Goal: Transaction & Acquisition: Purchase product/service

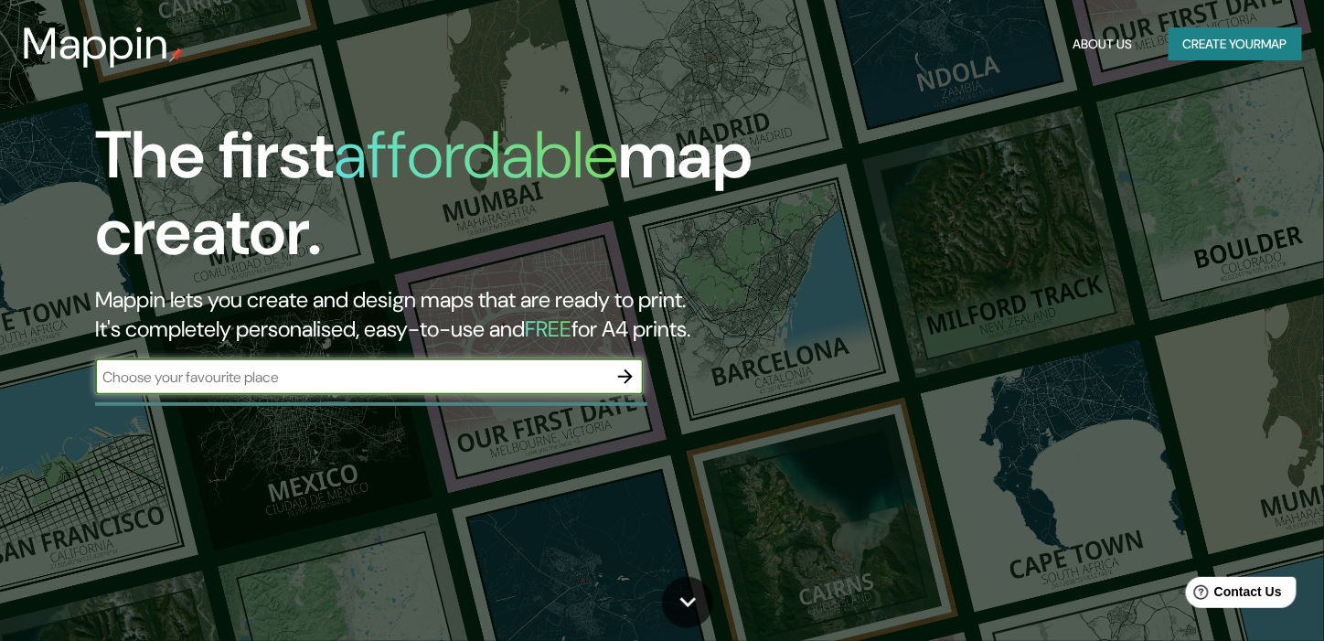
click at [388, 363] on div "​" at bounding box center [369, 377] width 549 height 37
type input "[GEOGRAPHIC_DATA]"
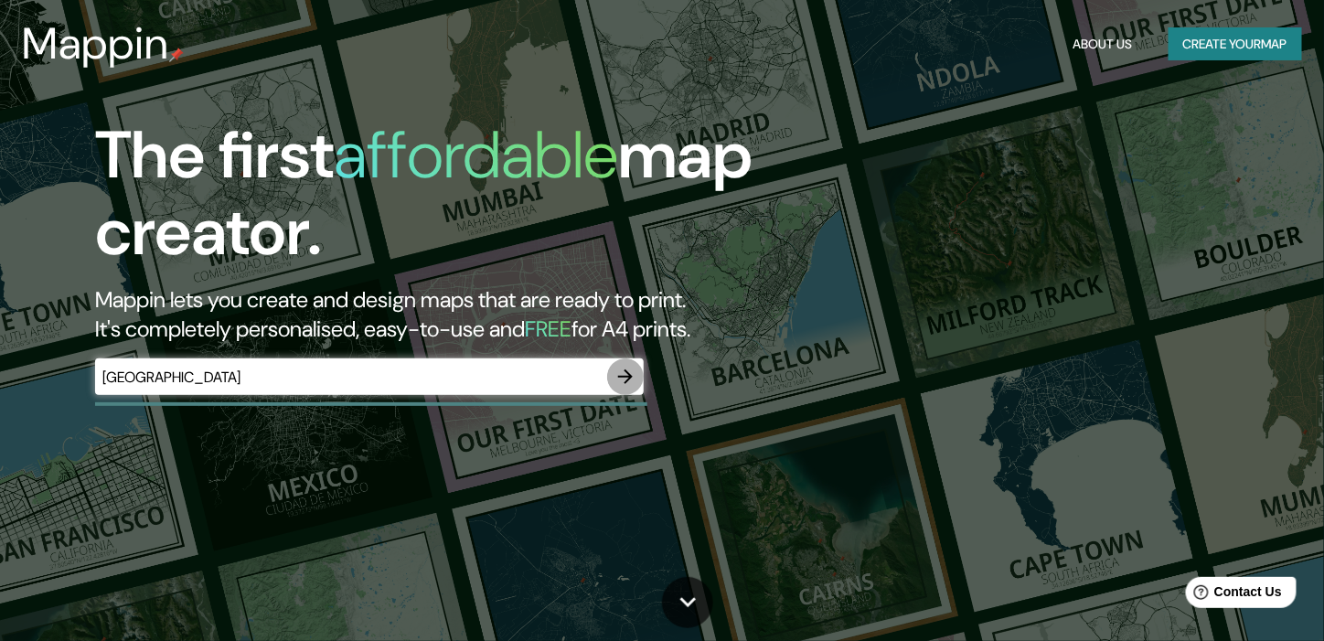
click at [626, 378] on icon "button" at bounding box center [626, 377] width 22 height 22
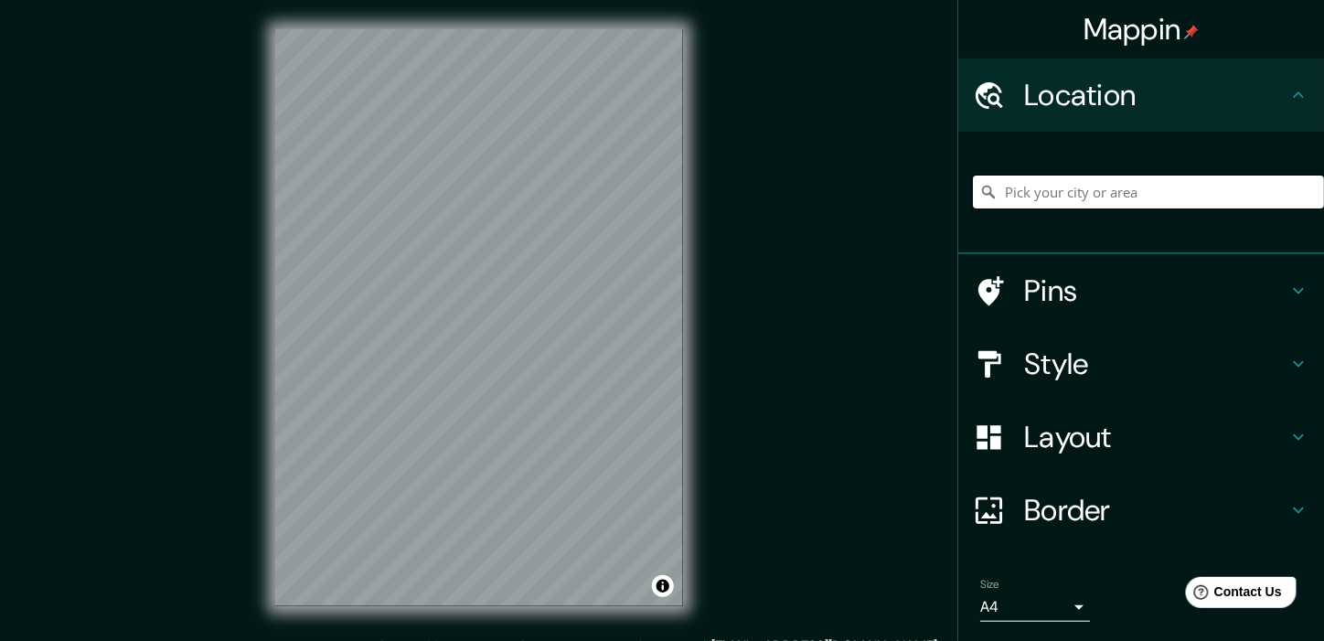
click at [1053, 198] on input "Pick your city or area" at bounding box center [1148, 192] width 351 height 33
type input "[GEOGRAPHIC_DATA]"
click at [1033, 288] on h4 "Pins" at bounding box center [1155, 291] width 263 height 37
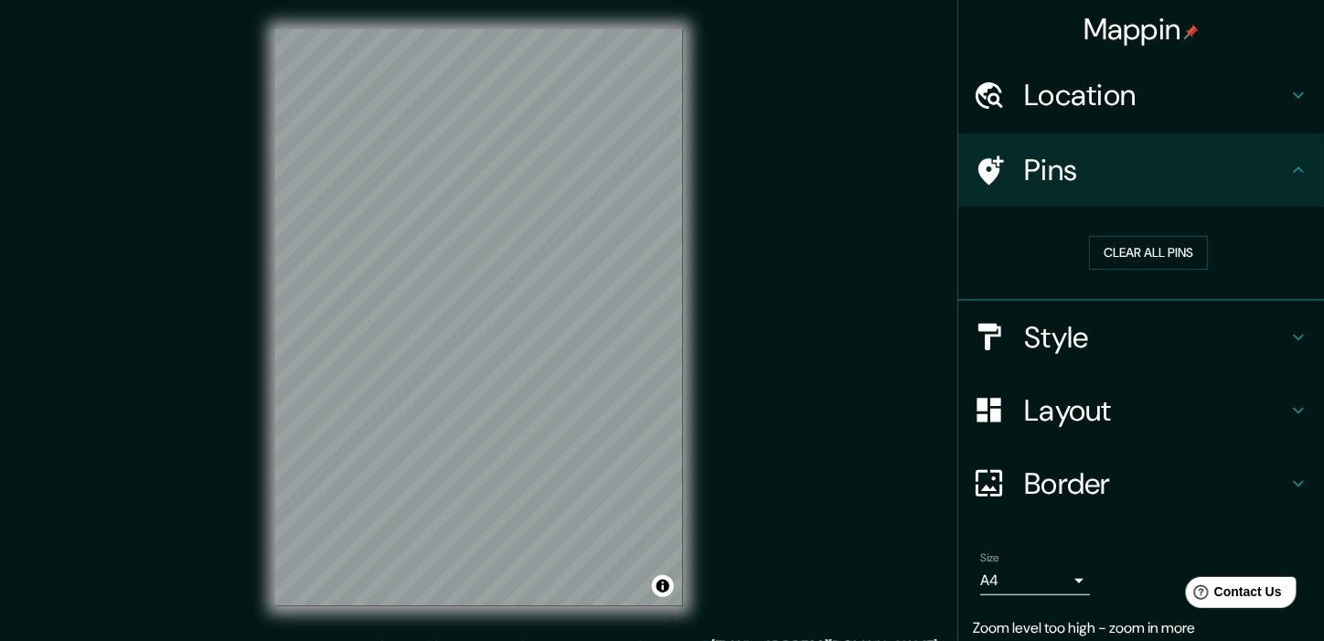
click at [1041, 345] on h4 "Style" at bounding box center [1155, 337] width 263 height 37
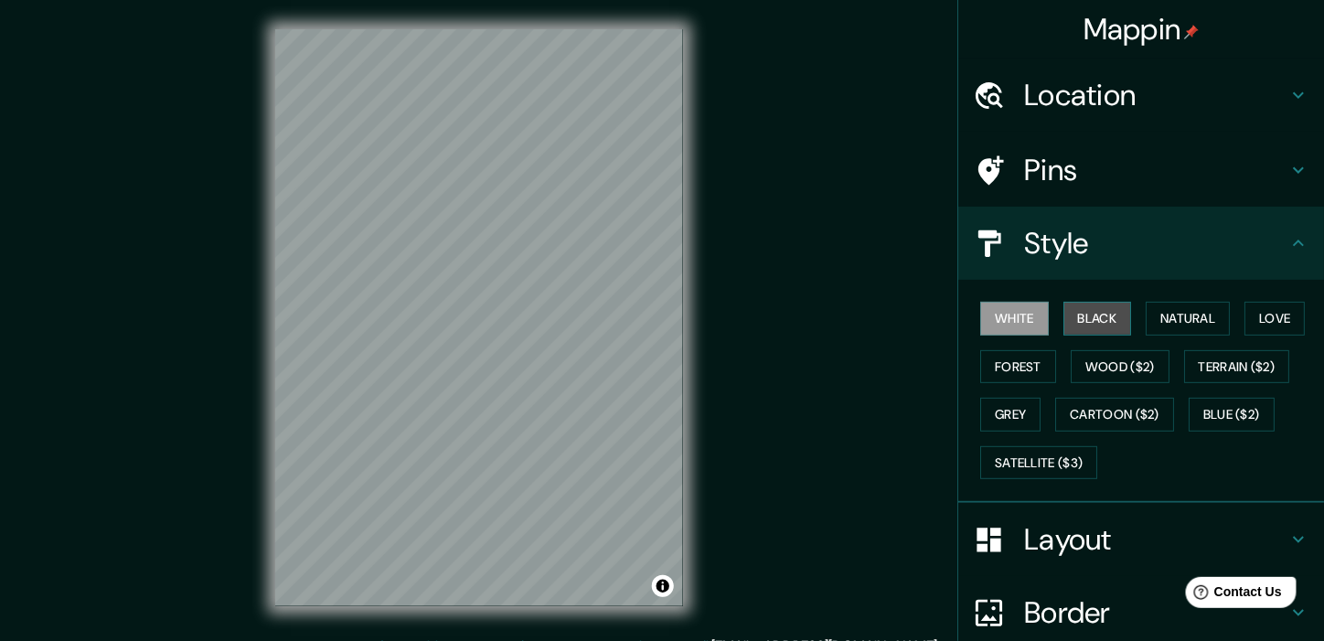
click at [1068, 316] on button "Black" at bounding box center [1098, 319] width 69 height 34
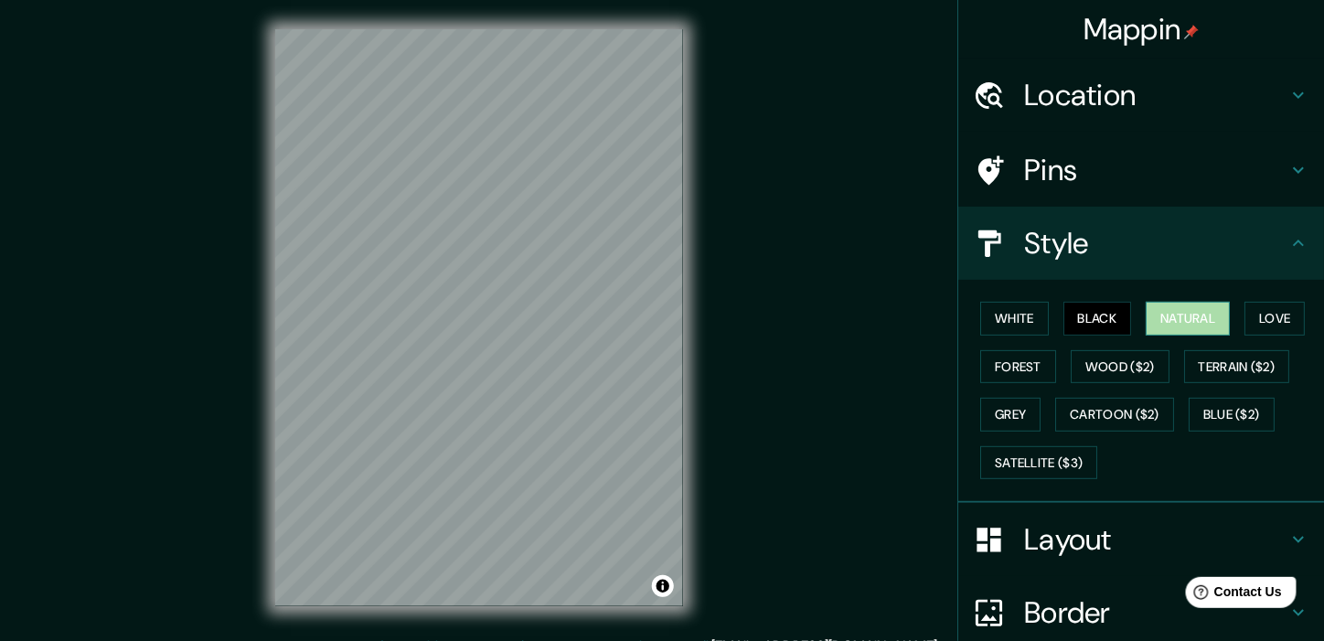
click at [1146, 314] on button "Natural" at bounding box center [1188, 319] width 84 height 34
click at [1255, 318] on button "Love" at bounding box center [1275, 319] width 60 height 34
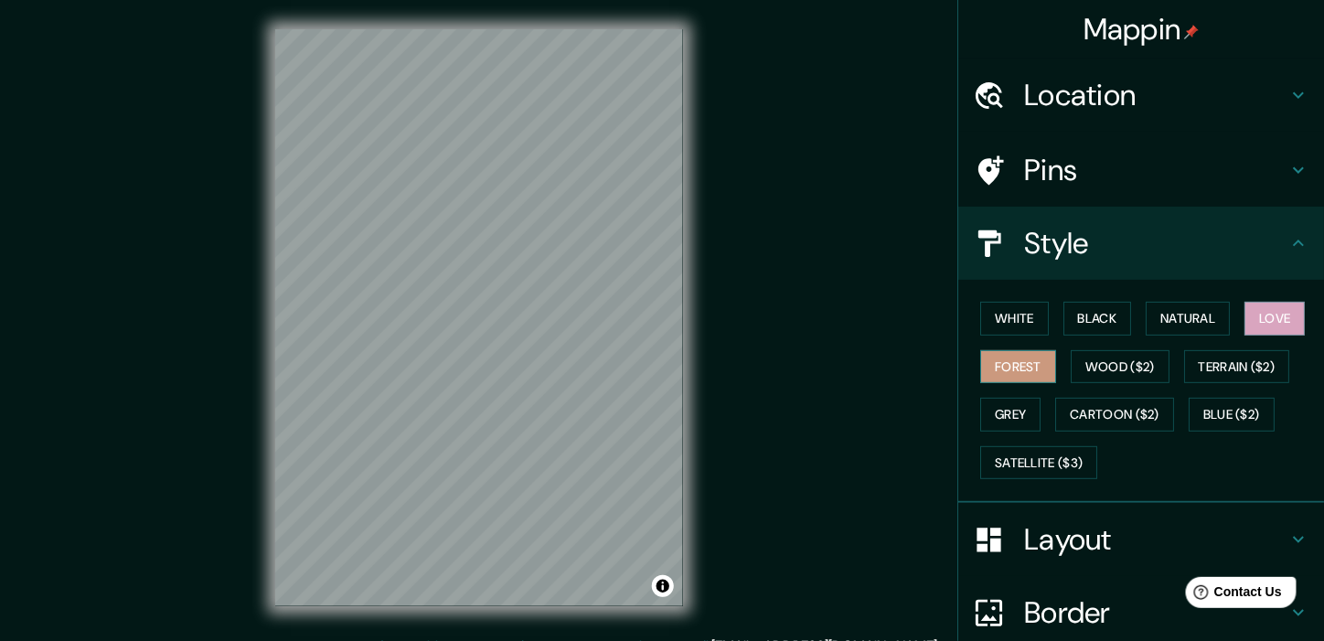
click at [1012, 362] on button "Forest" at bounding box center [1018, 367] width 76 height 34
click at [1098, 363] on button "Wood ($2)" at bounding box center [1120, 367] width 99 height 34
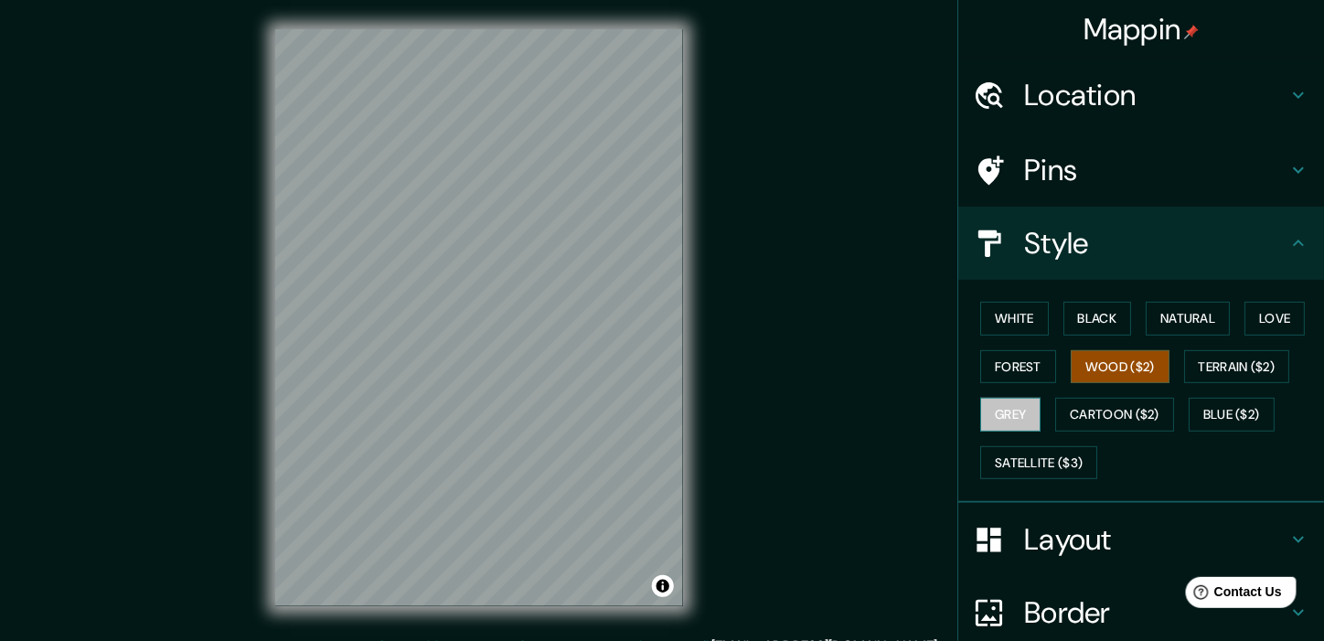
click at [1006, 403] on button "Grey" at bounding box center [1010, 415] width 60 height 34
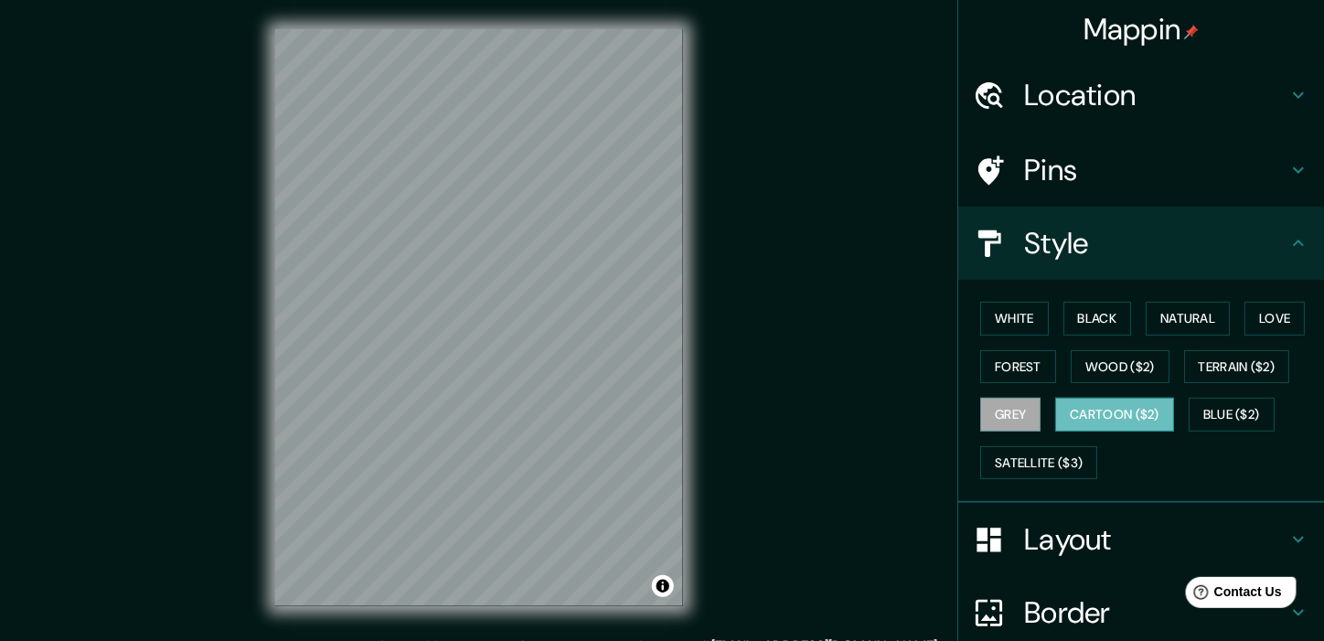
click at [1067, 406] on button "Cartoon ($2)" at bounding box center [1114, 415] width 119 height 34
click at [1229, 409] on button "Blue ($2)" at bounding box center [1232, 415] width 86 height 34
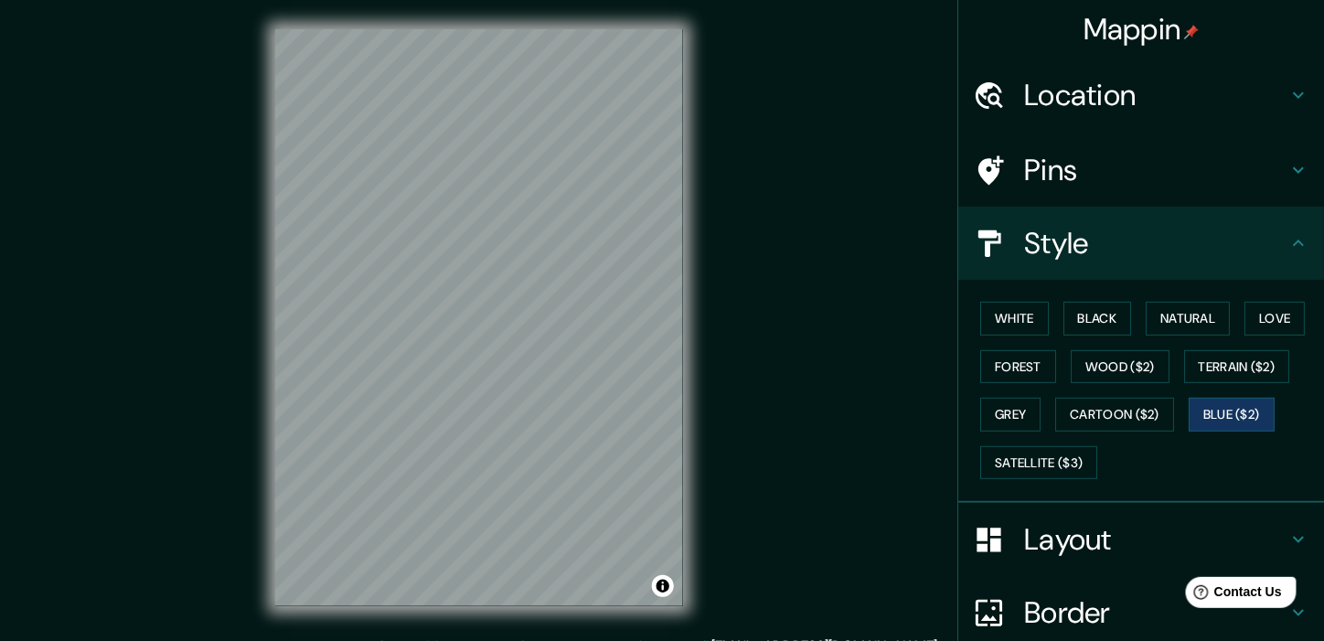
click at [1065, 442] on div "White Black Natural Love Forest Wood ($2) Terrain ($2) Grey Cartoon ($2) Blue (…" at bounding box center [1148, 390] width 351 height 192
click at [1022, 449] on button "Satellite ($3)" at bounding box center [1038, 463] width 117 height 34
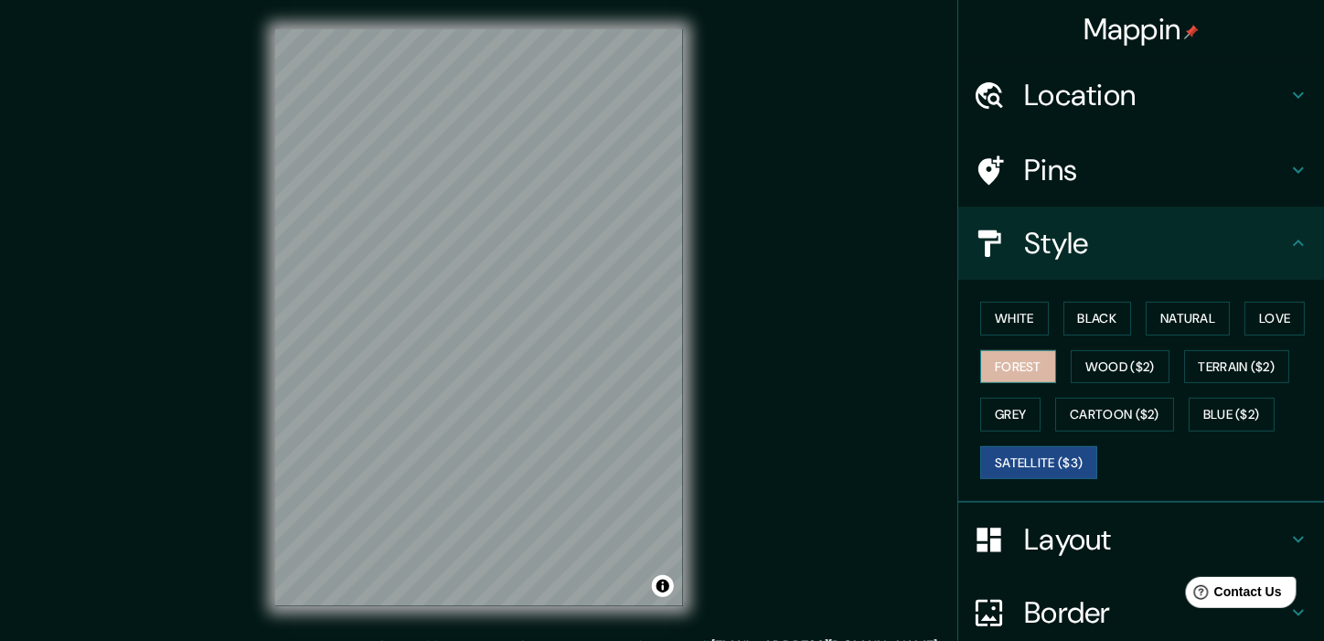
click at [1019, 368] on button "Forest" at bounding box center [1018, 367] width 76 height 34
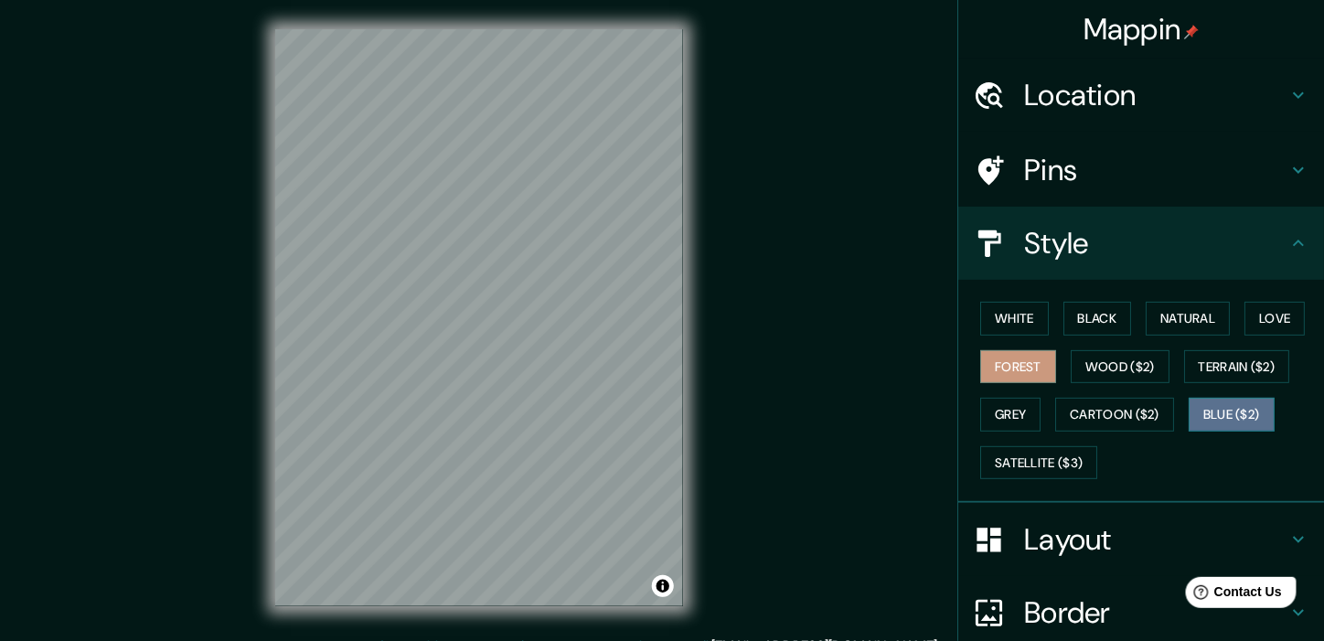
click at [1205, 405] on button "Blue ($2)" at bounding box center [1232, 415] width 86 height 34
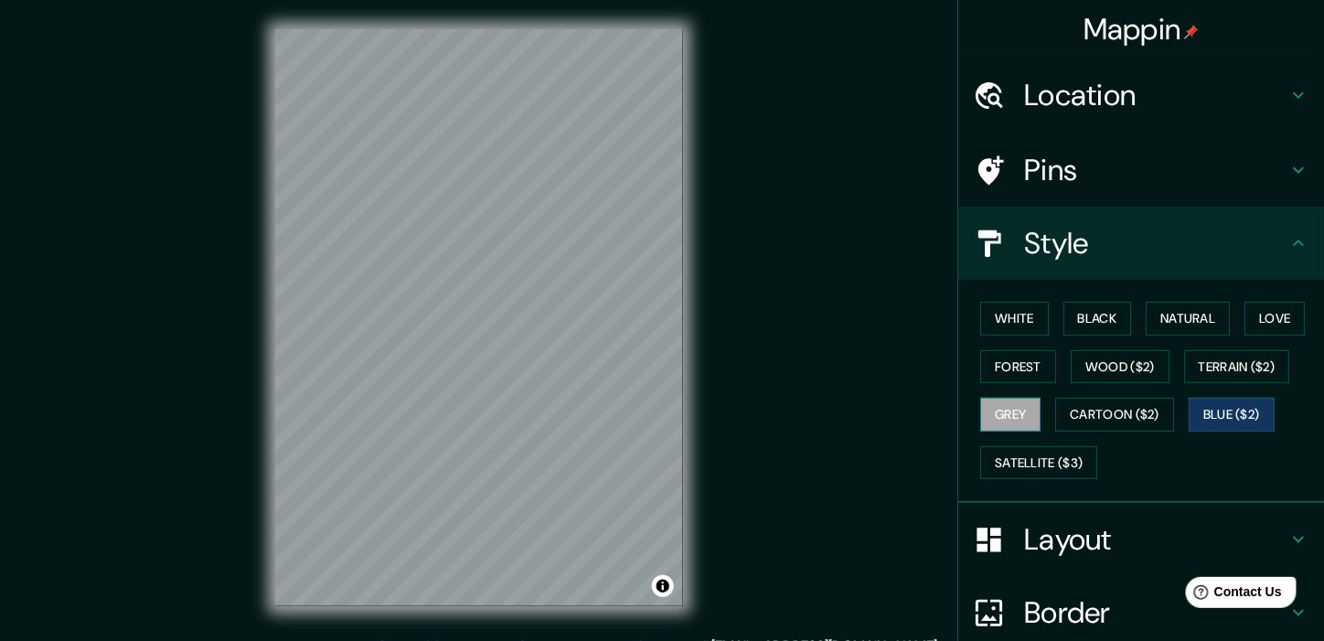
click at [1015, 409] on button "Grey" at bounding box center [1010, 415] width 60 height 34
click at [1085, 262] on div "Style" at bounding box center [1141, 243] width 366 height 73
click at [1066, 187] on h4 "Pins" at bounding box center [1155, 170] width 263 height 37
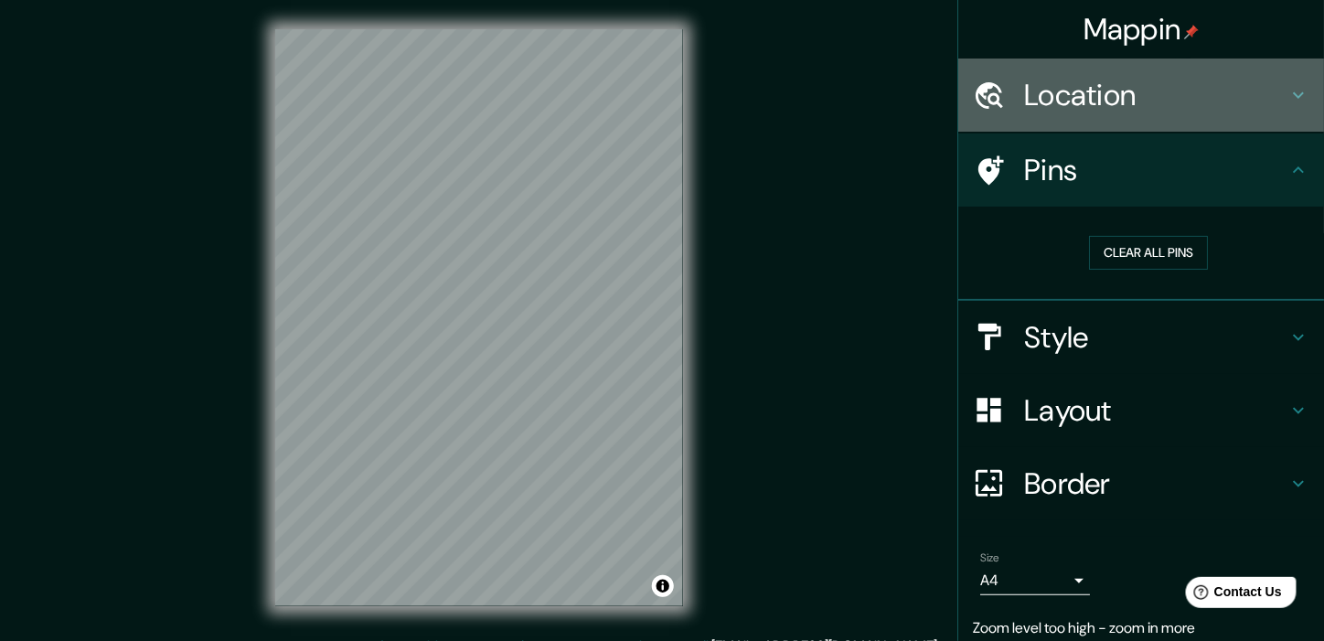
click at [1067, 98] on h4 "Location" at bounding box center [1155, 95] width 263 height 37
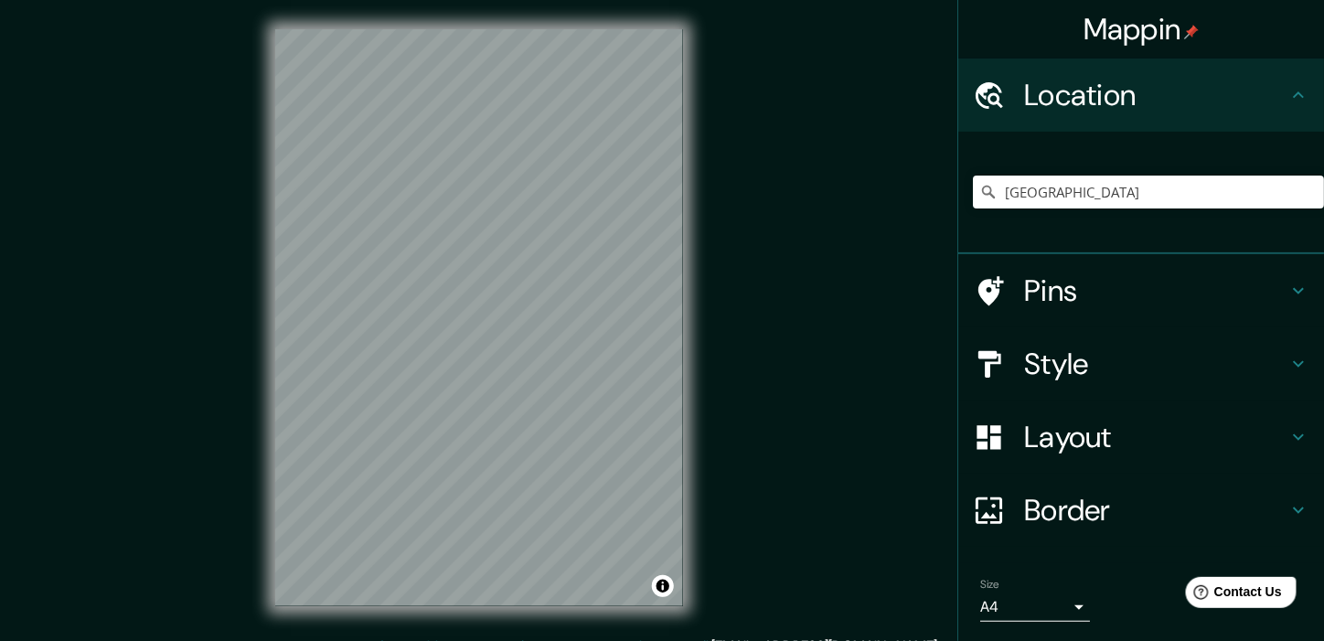
click at [1074, 105] on h4 "Location" at bounding box center [1155, 95] width 263 height 37
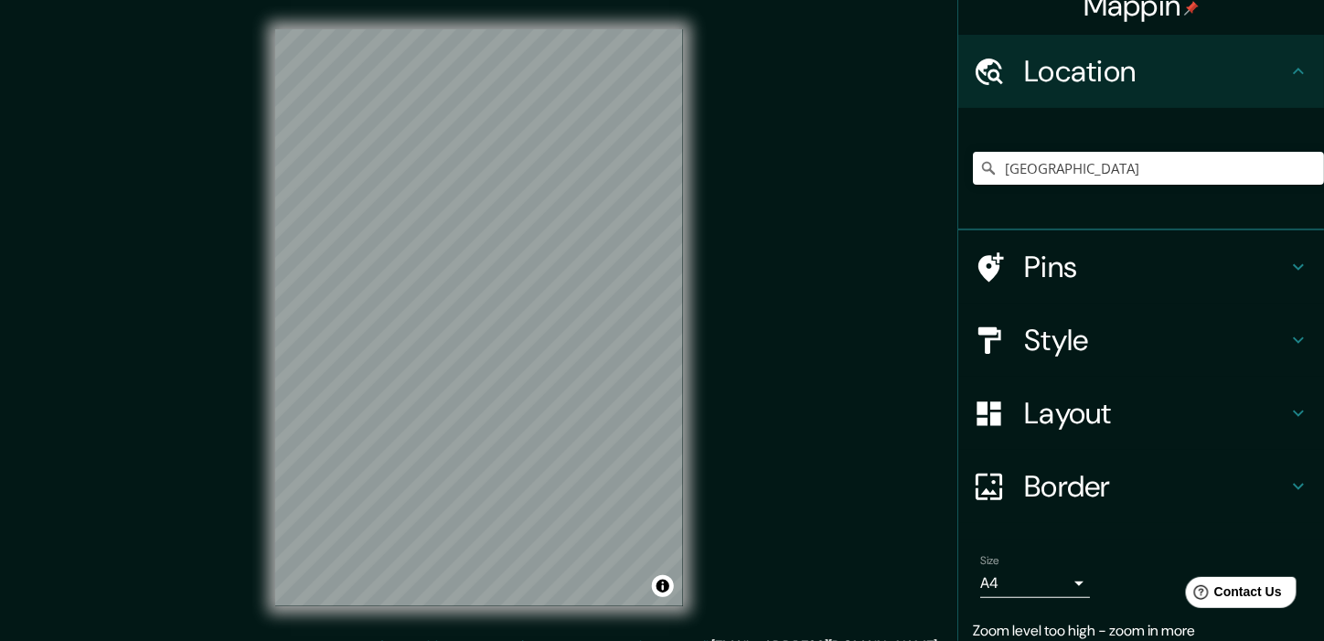
scroll to position [93, 0]
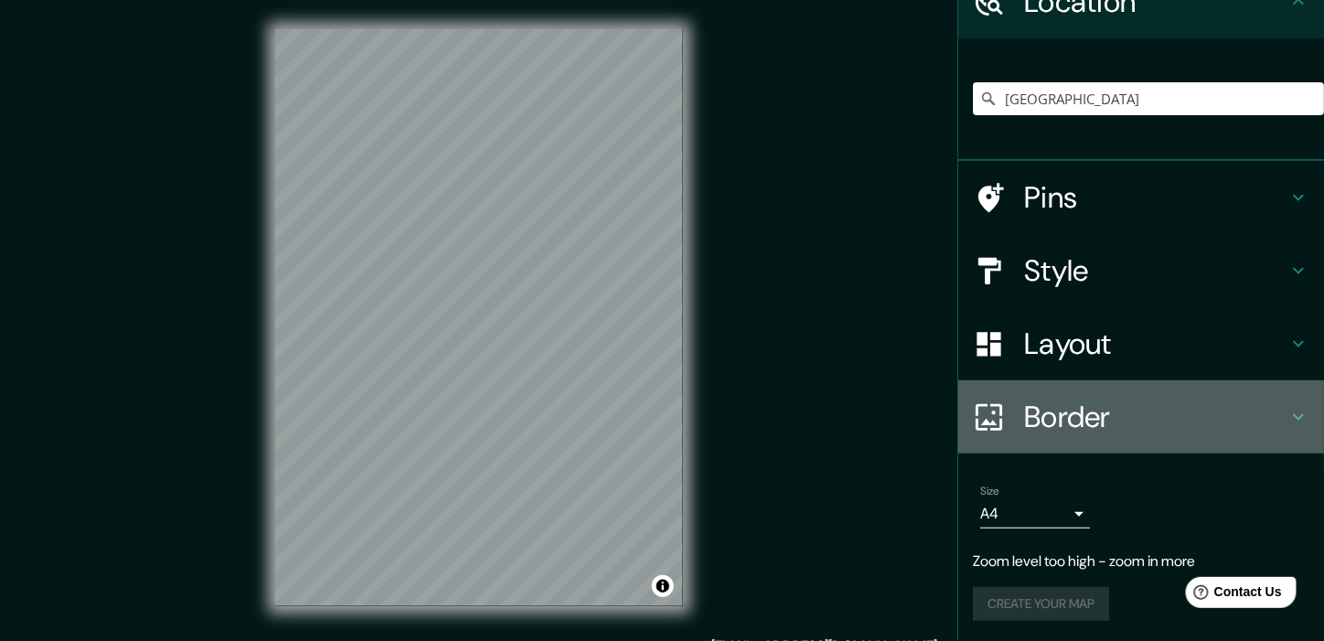
click at [1035, 408] on h4 "Border" at bounding box center [1155, 417] width 263 height 37
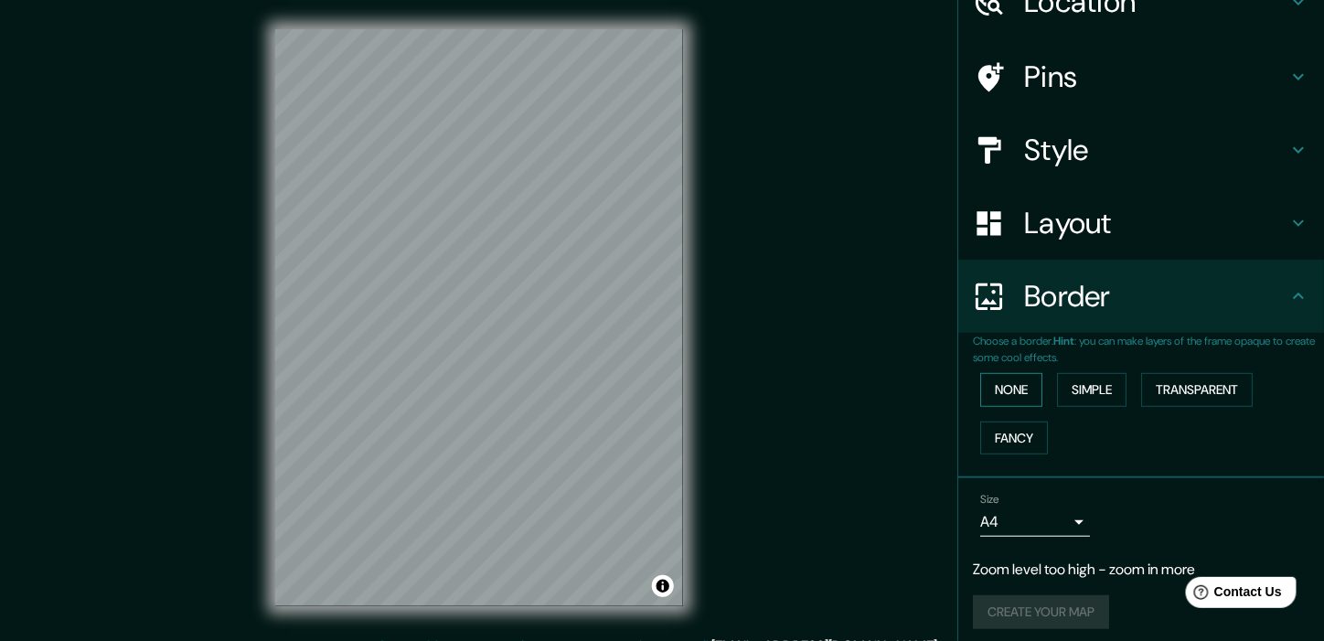
click at [1010, 393] on button "None" at bounding box center [1011, 390] width 62 height 34
click at [1086, 387] on button "Simple" at bounding box center [1092, 390] width 70 height 34
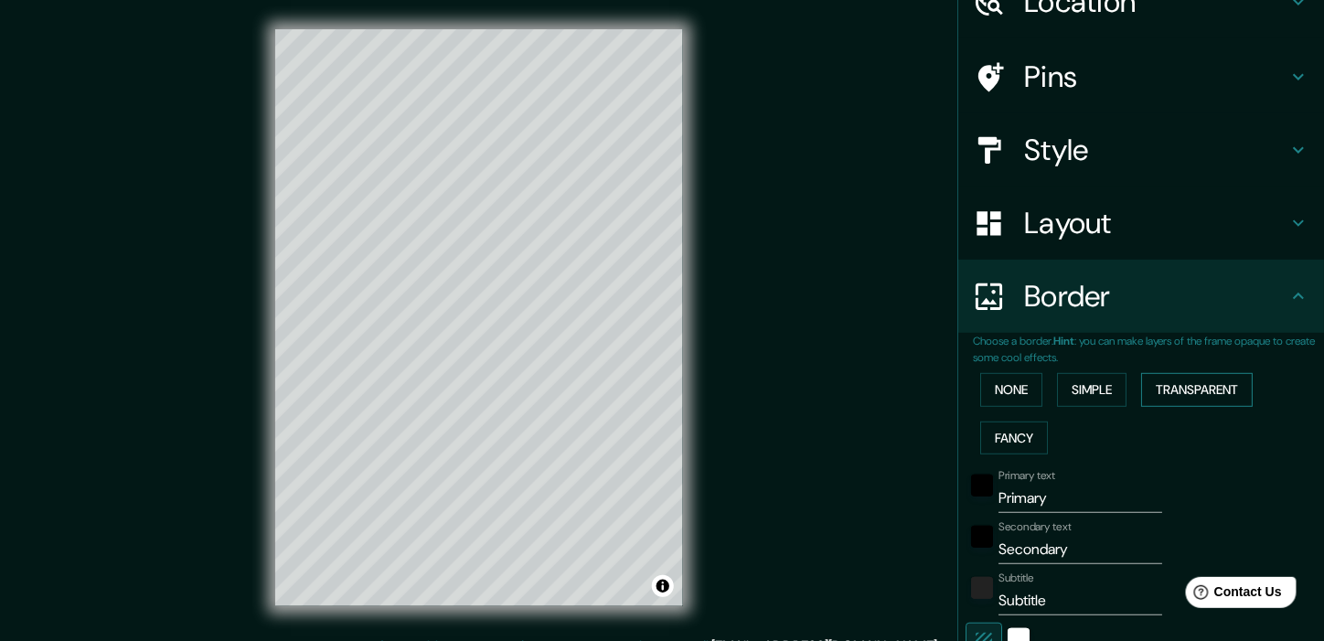
click at [1171, 384] on button "Transparent" at bounding box center [1197, 390] width 112 height 34
click at [986, 431] on button "Fancy" at bounding box center [1014, 439] width 68 height 34
click at [989, 384] on button "None" at bounding box center [1011, 390] width 62 height 34
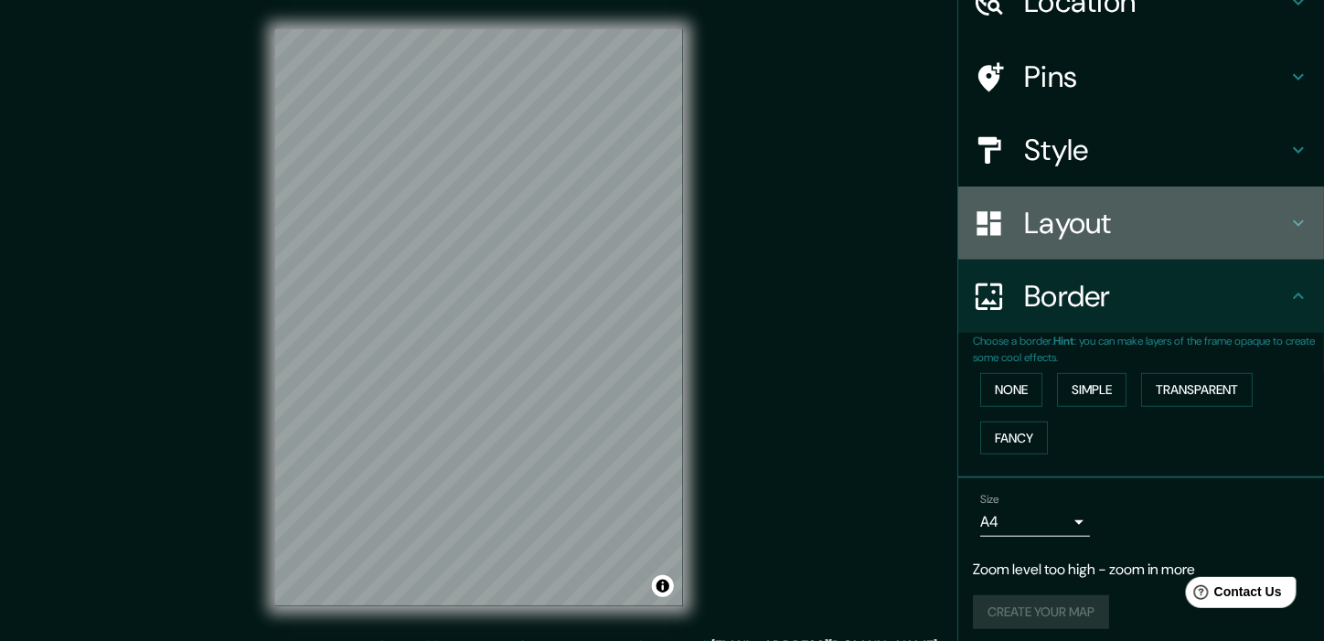
click at [1050, 213] on h4 "Layout" at bounding box center [1155, 223] width 263 height 37
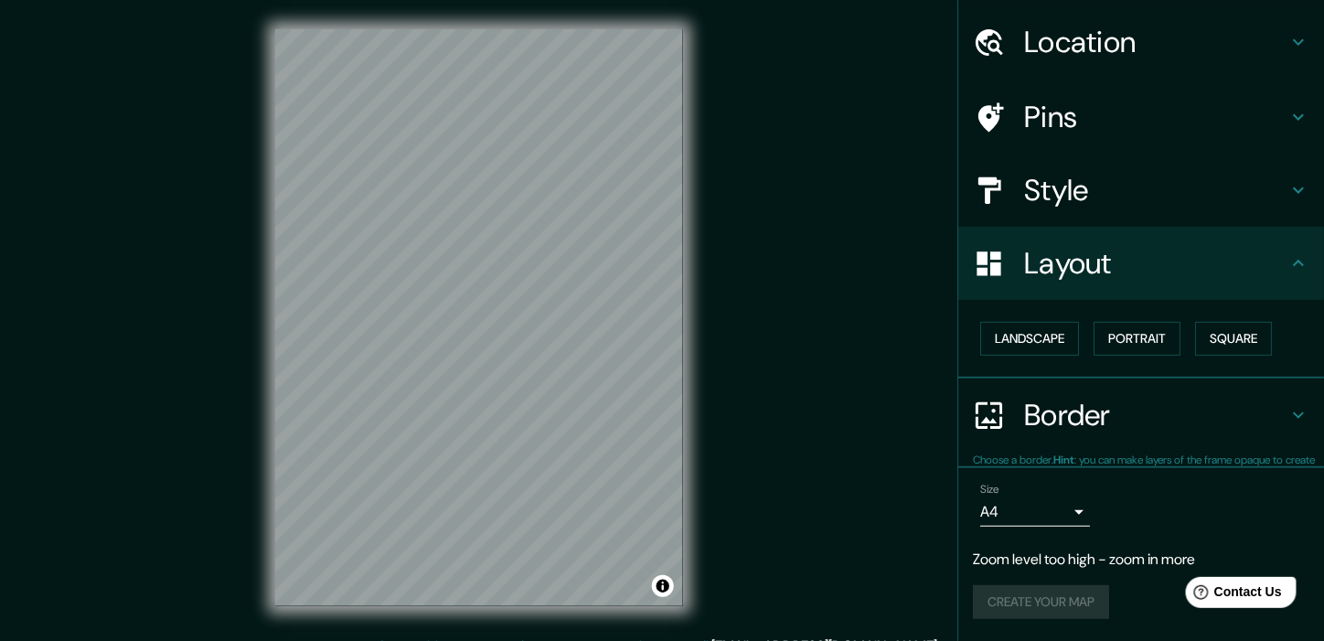
scroll to position [51, 0]
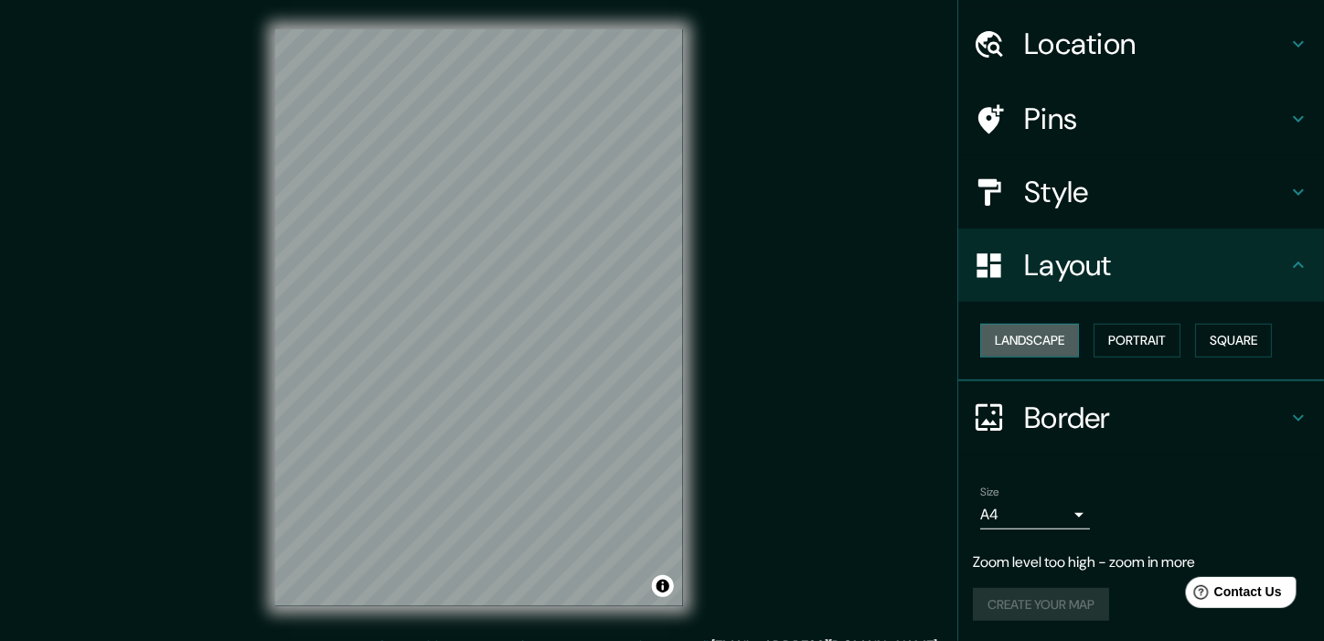
click at [1024, 340] on button "Landscape" at bounding box center [1029, 341] width 99 height 34
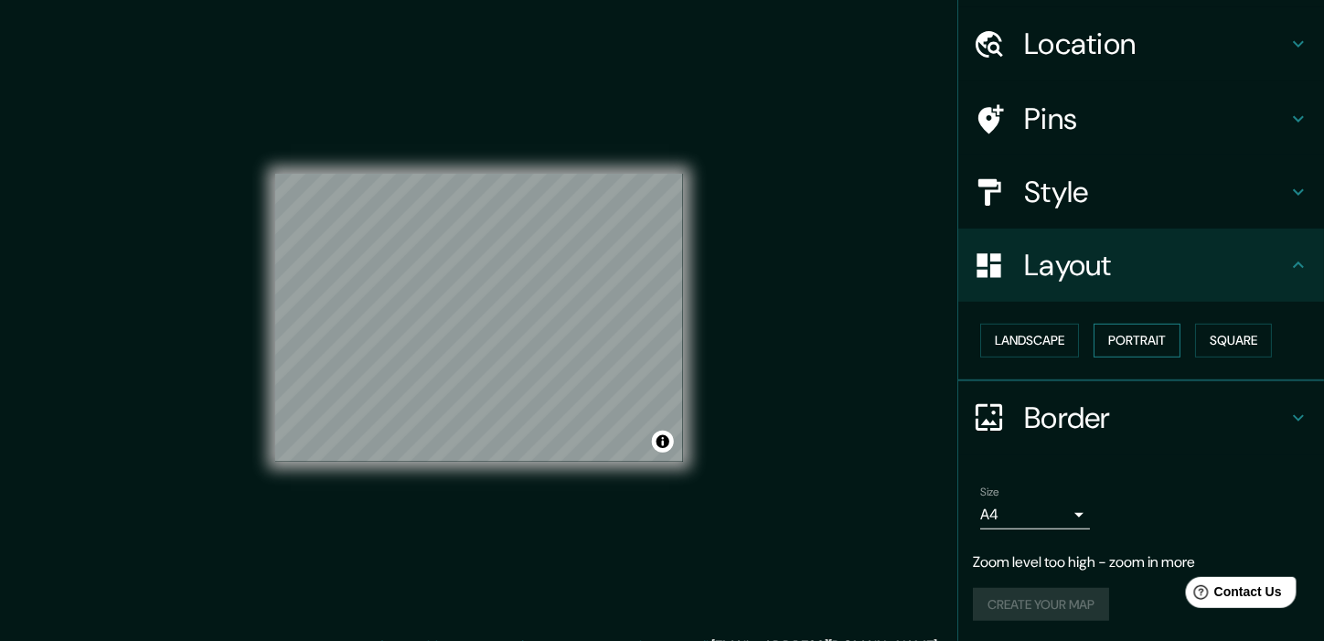
click at [1131, 336] on button "Portrait" at bounding box center [1137, 341] width 87 height 34
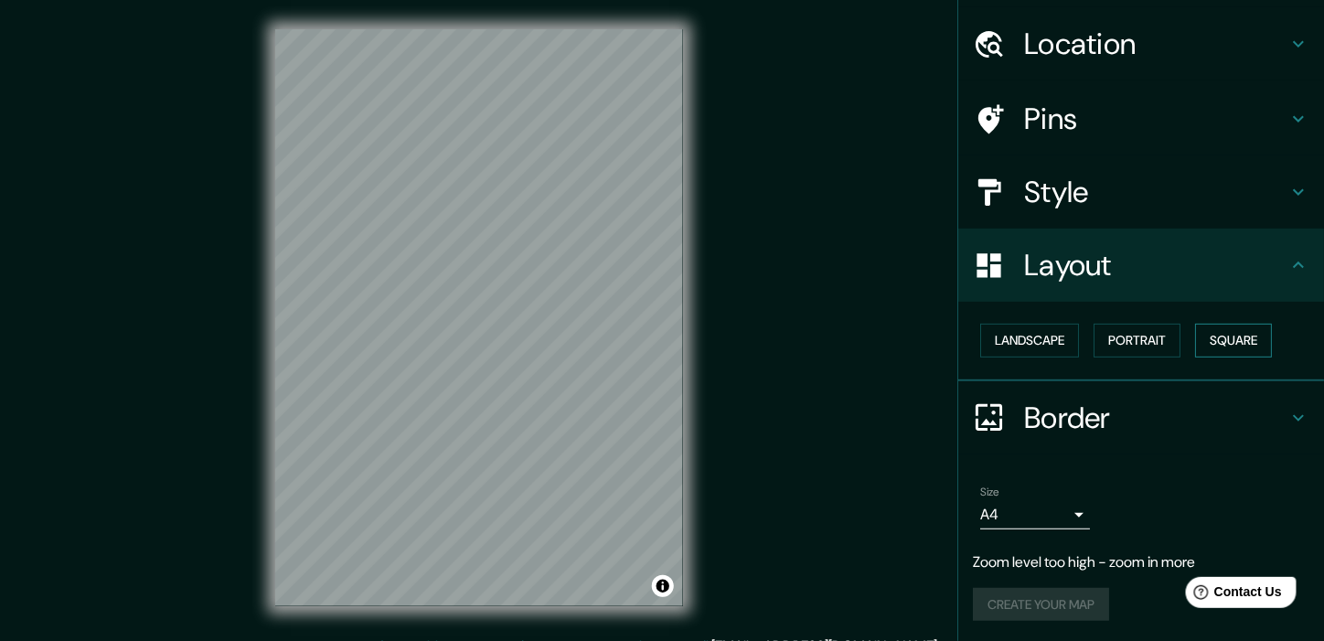
click at [1198, 339] on button "Square" at bounding box center [1233, 341] width 77 height 34
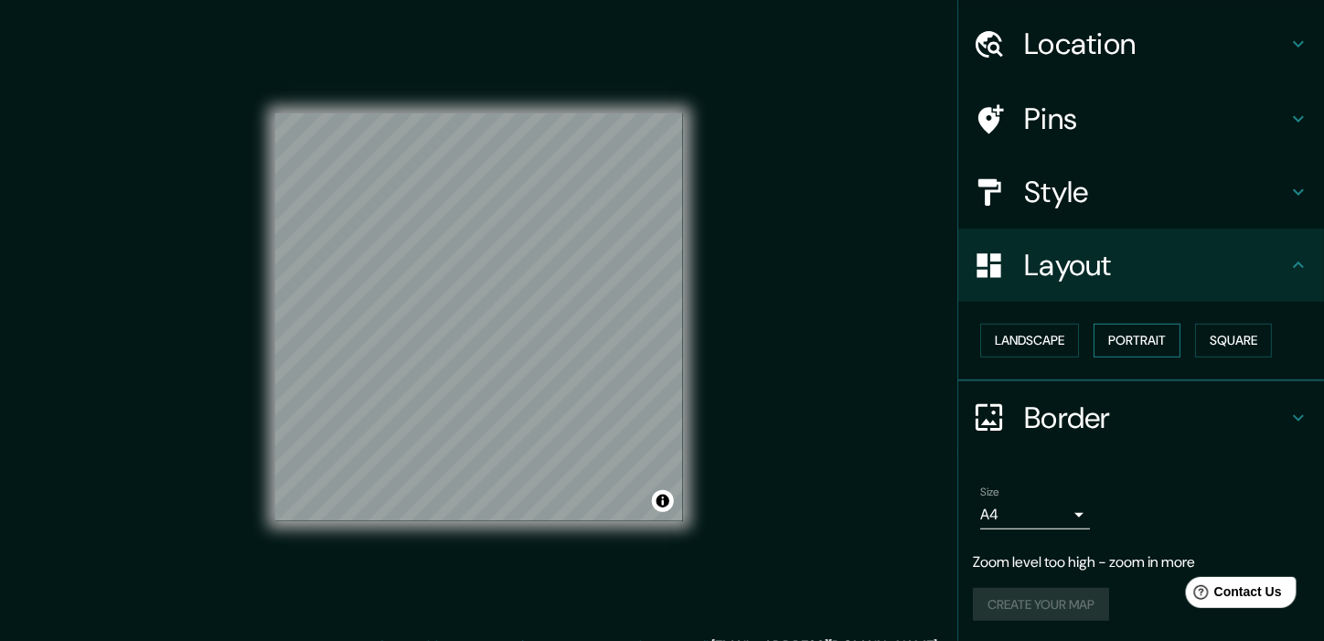
click at [1134, 349] on button "Portrait" at bounding box center [1137, 341] width 87 height 34
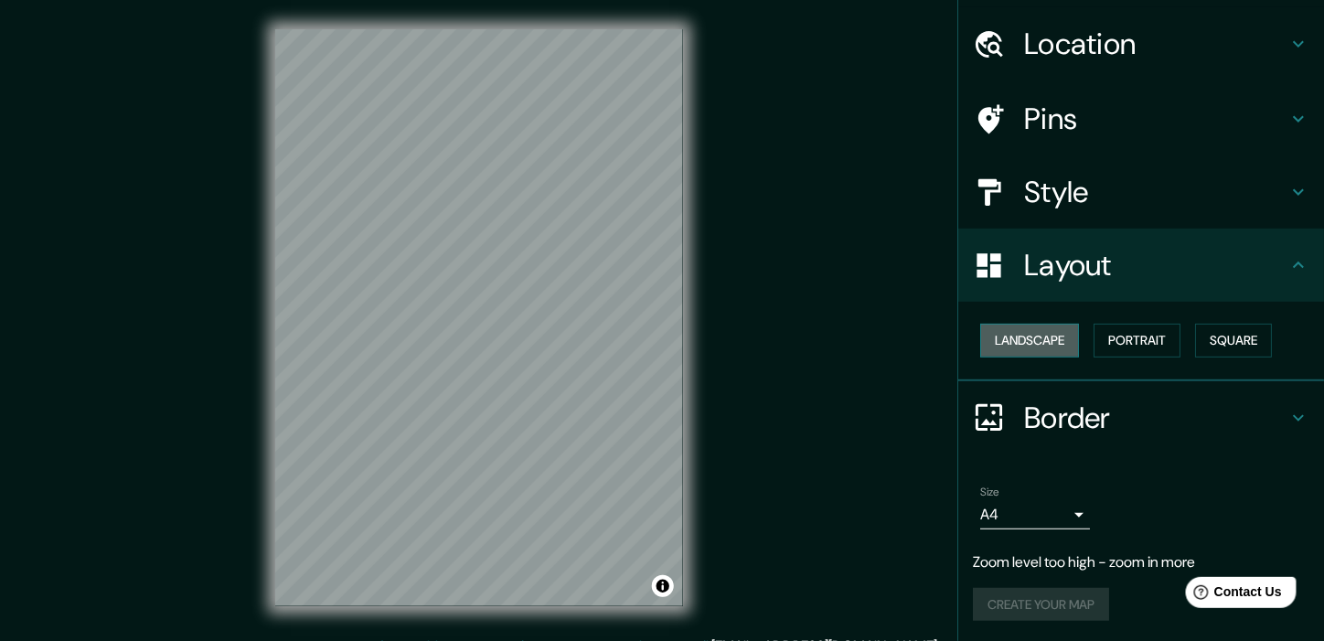
click at [1044, 337] on button "Landscape" at bounding box center [1029, 341] width 99 height 34
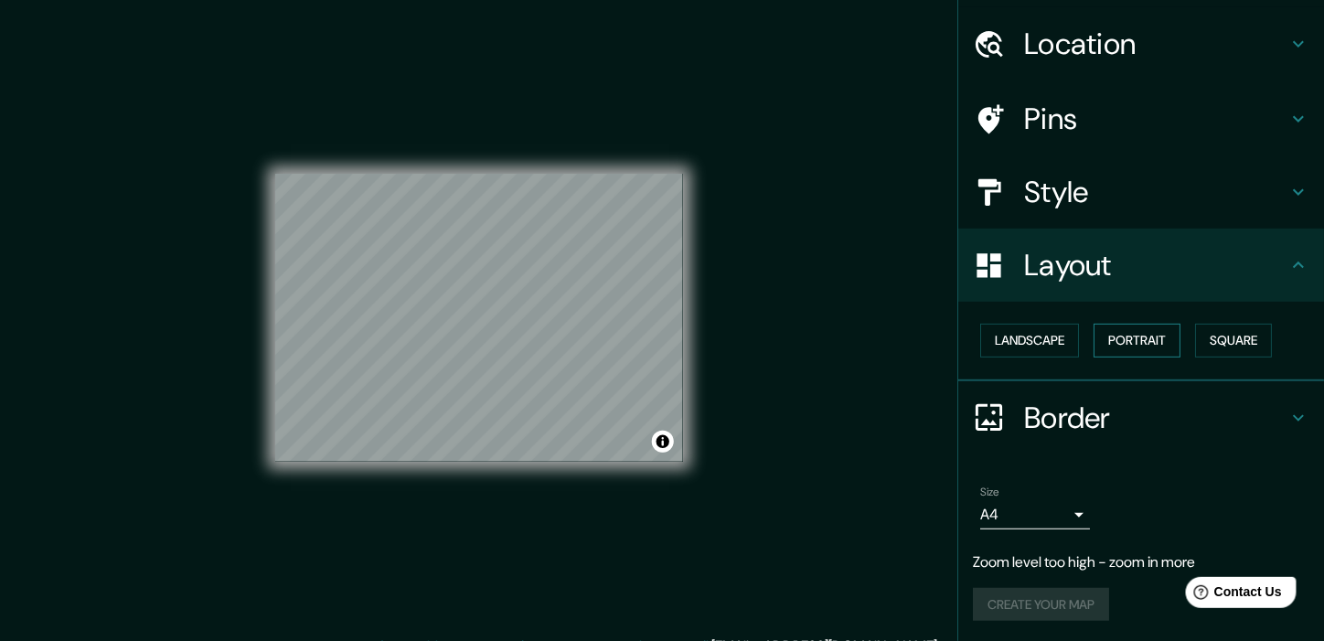
click at [1106, 336] on button "Portrait" at bounding box center [1137, 341] width 87 height 34
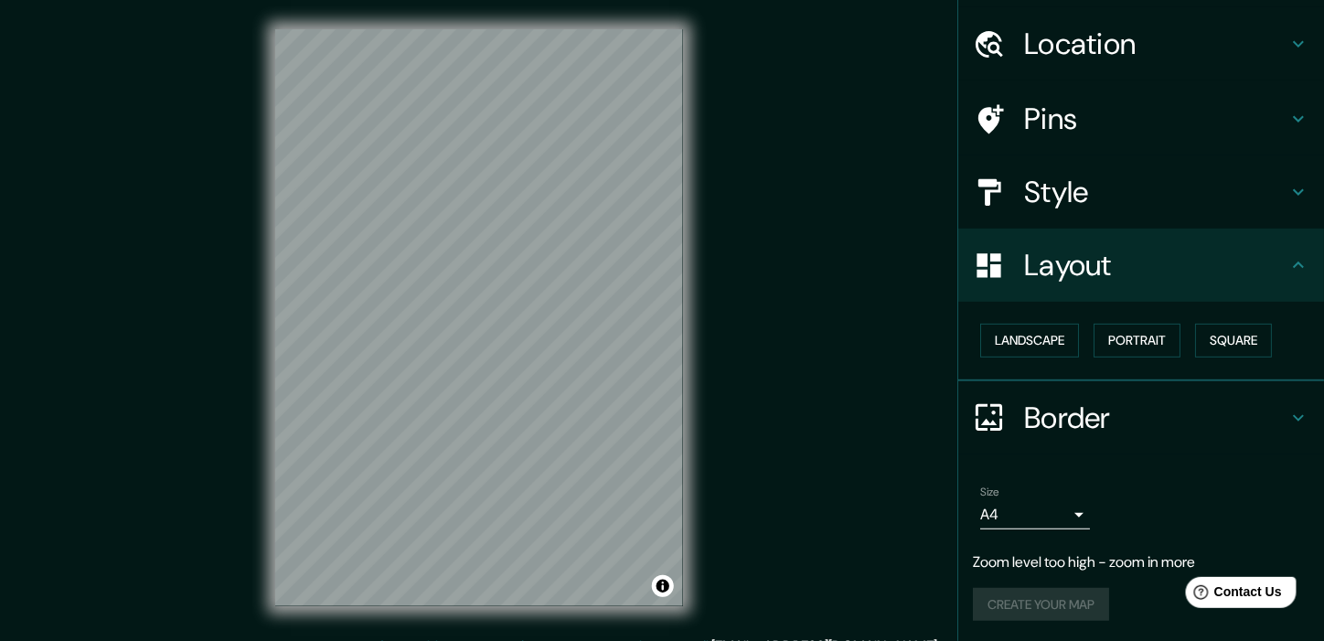
click at [1030, 198] on h4 "Style" at bounding box center [1155, 192] width 263 height 37
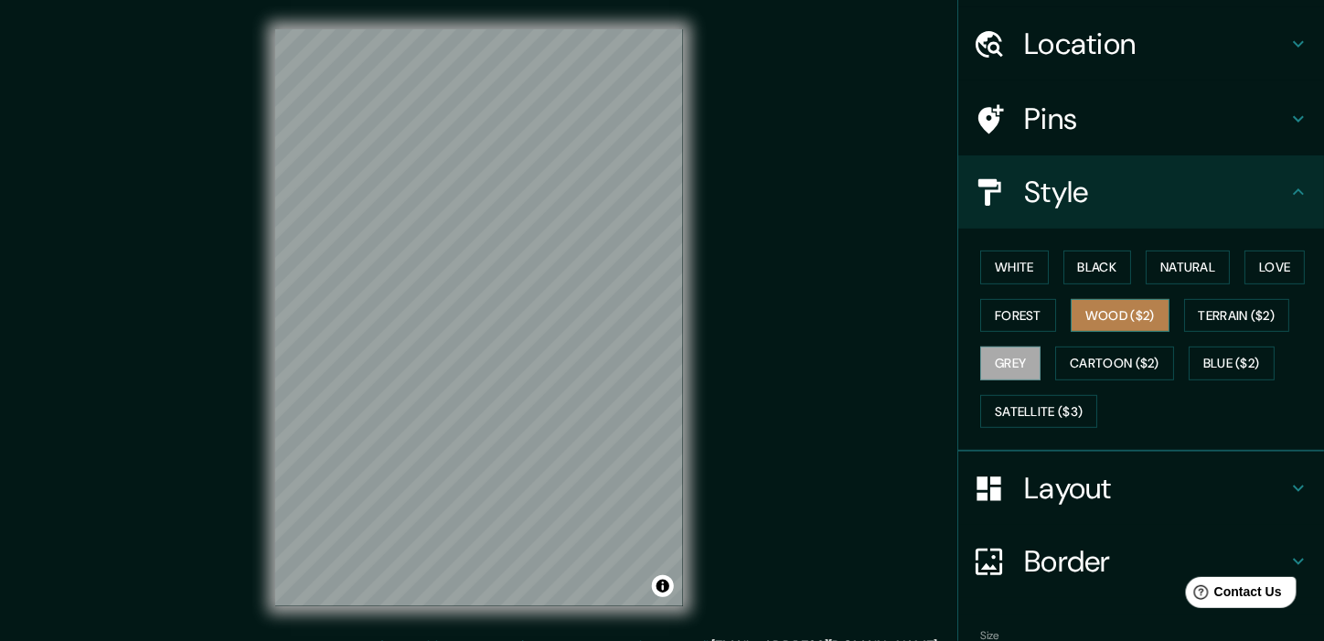
click at [1098, 311] on button "Wood ($2)" at bounding box center [1120, 316] width 99 height 34
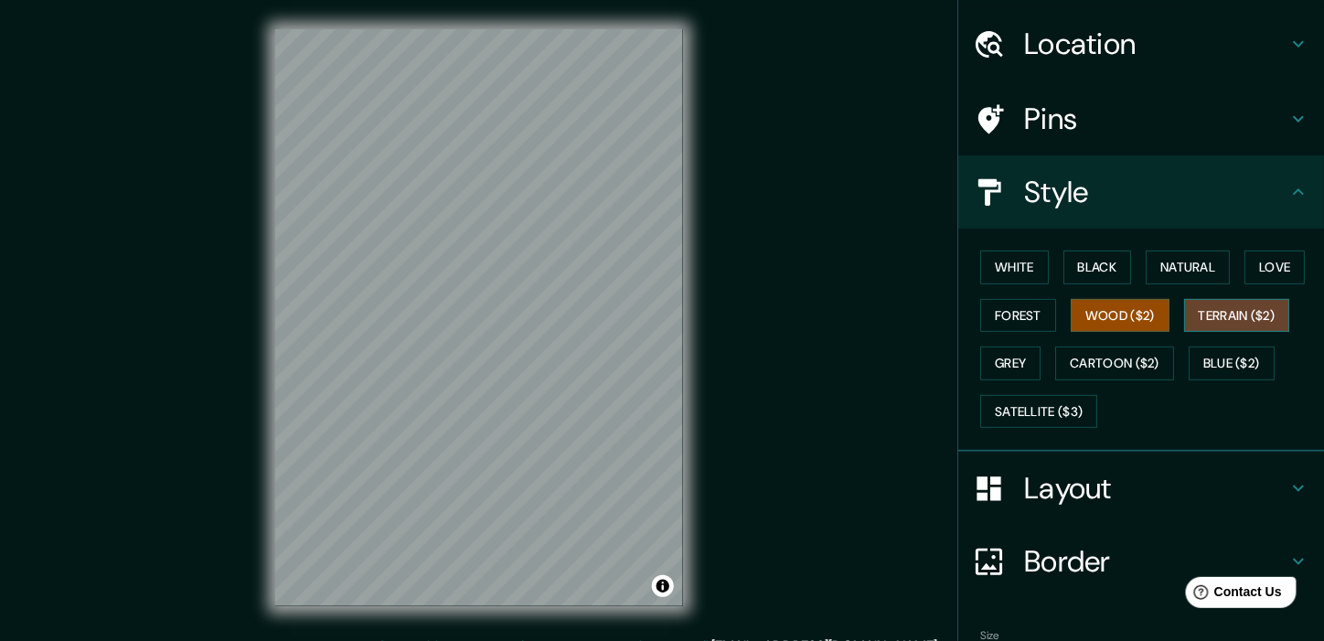
click at [1187, 312] on button "Terrain ($2)" at bounding box center [1237, 316] width 106 height 34
click at [1189, 351] on button "Blue ($2)" at bounding box center [1232, 364] width 86 height 34
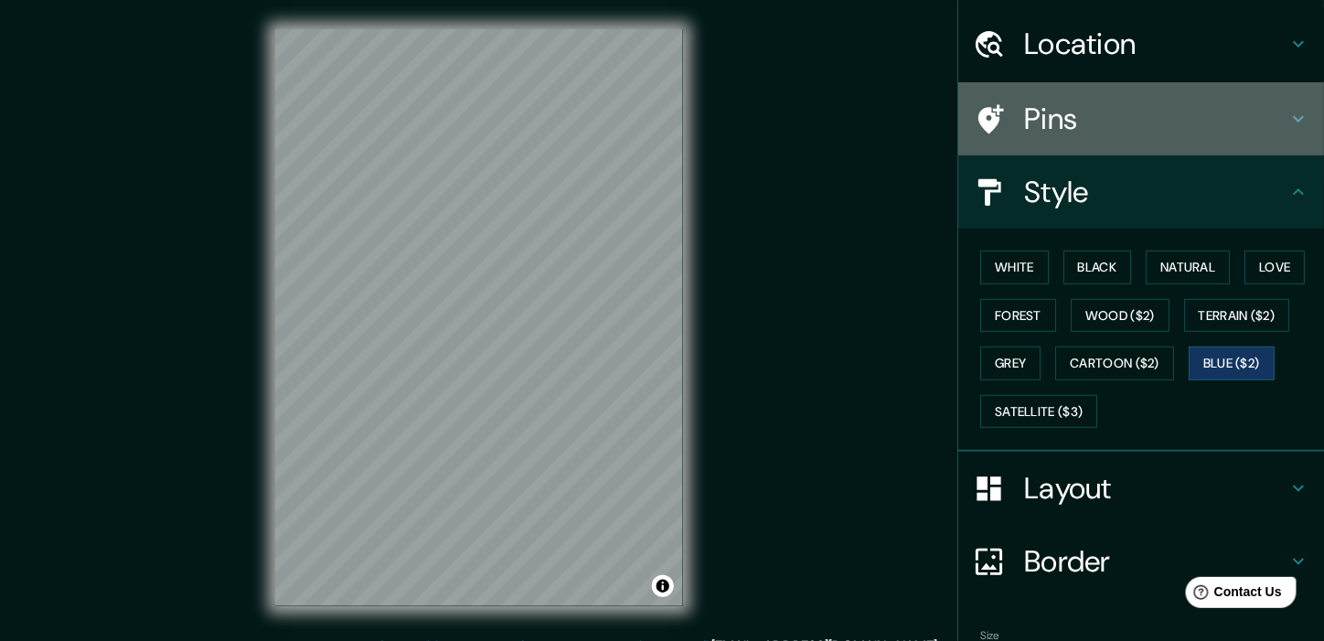
click at [1033, 132] on h4 "Pins" at bounding box center [1155, 119] width 263 height 37
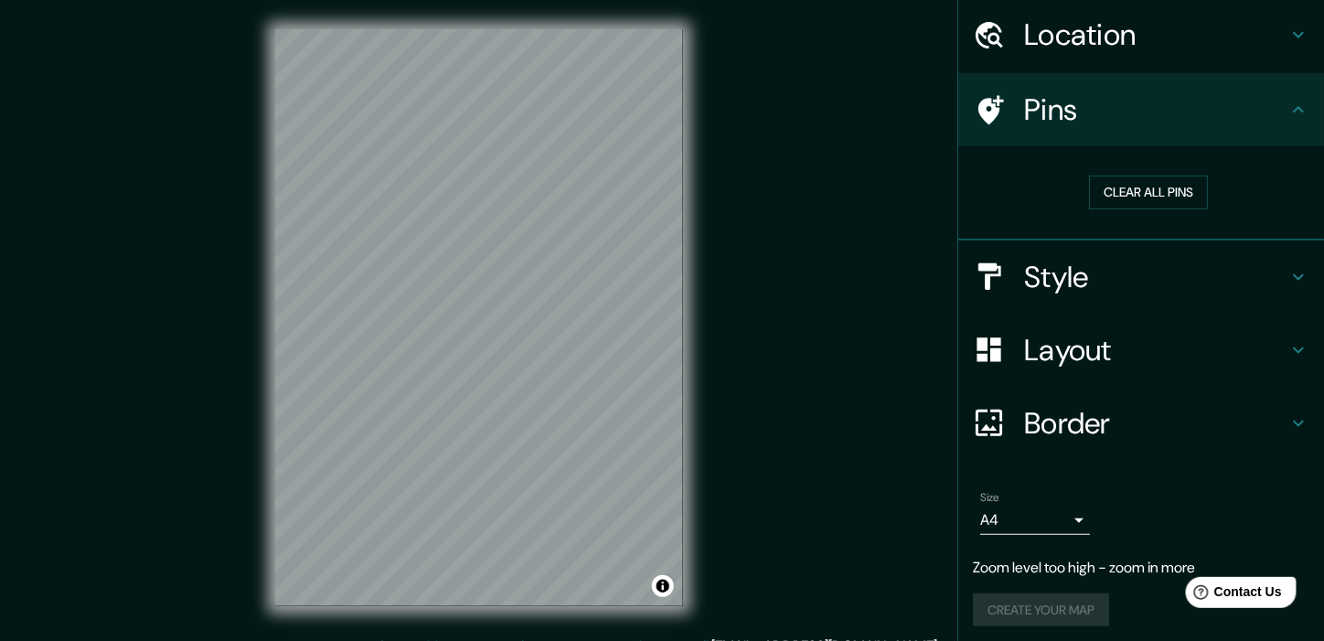
scroll to position [66, 0]
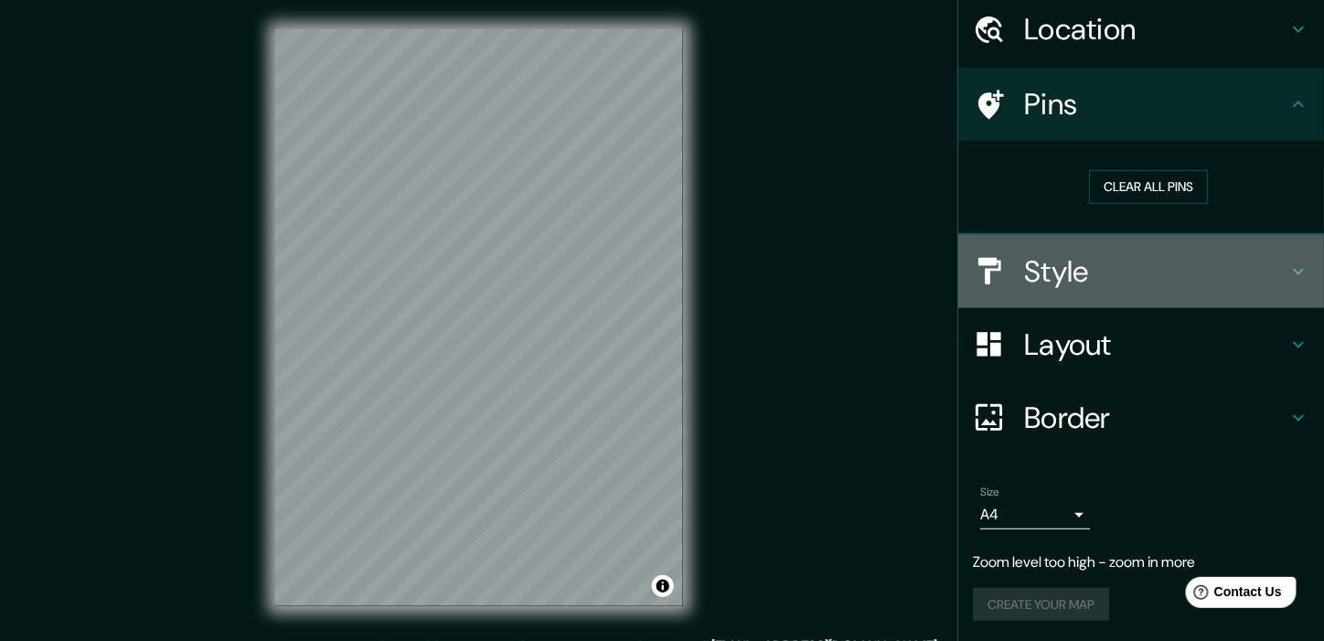
click at [1052, 260] on h4 "Style" at bounding box center [1155, 271] width 263 height 37
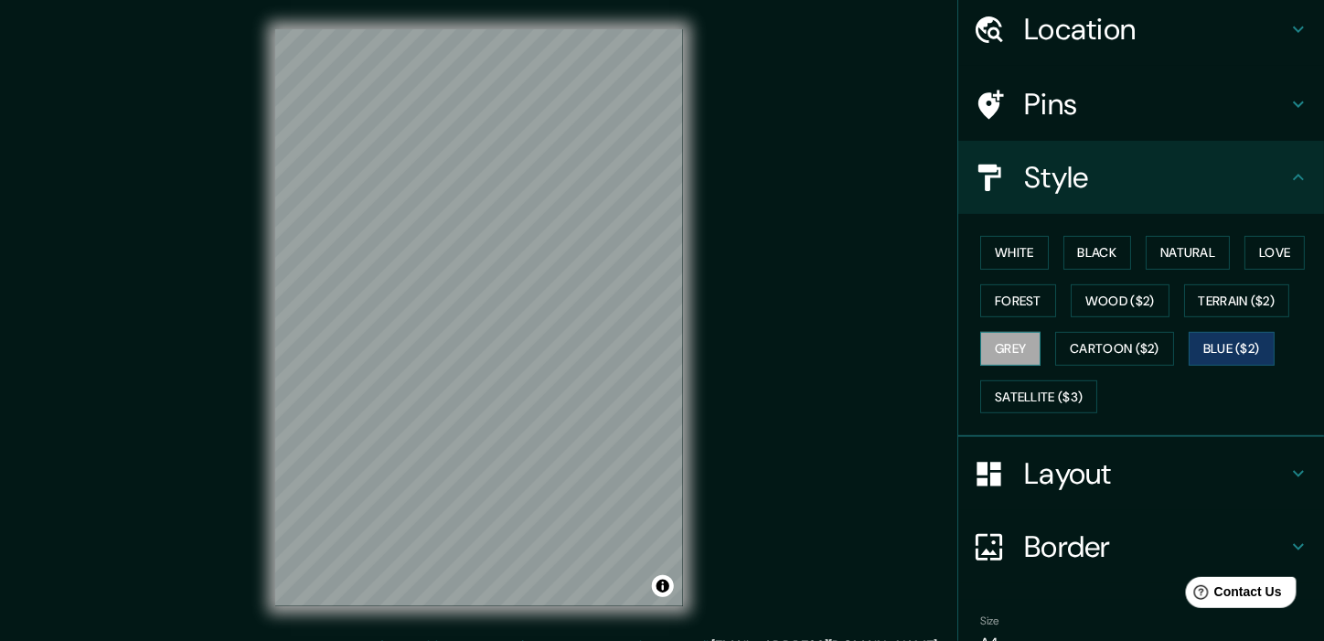
click at [1015, 350] on button "Grey" at bounding box center [1010, 349] width 60 height 34
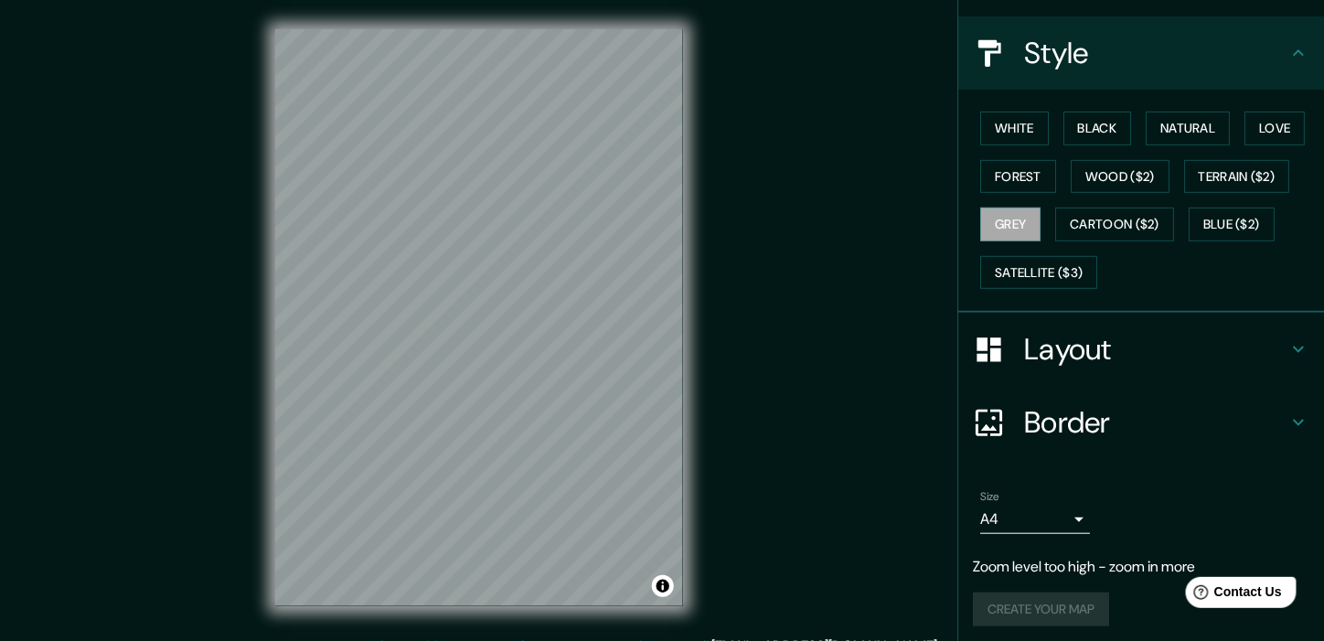
scroll to position [192, 0]
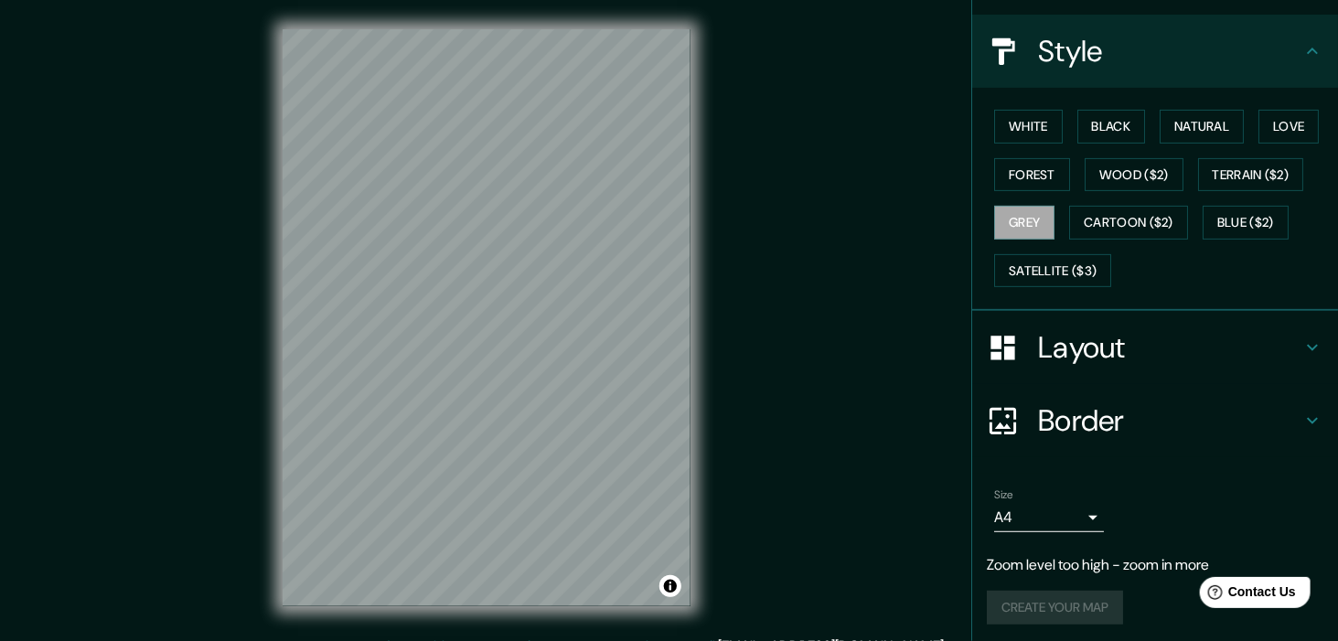
click at [1064, 520] on body "Mappin Location [GEOGRAPHIC_DATA] [GEOGRAPHIC_DATA] [GEOGRAPHIC_DATA] [GEOGRAPH…" at bounding box center [669, 320] width 1338 height 641
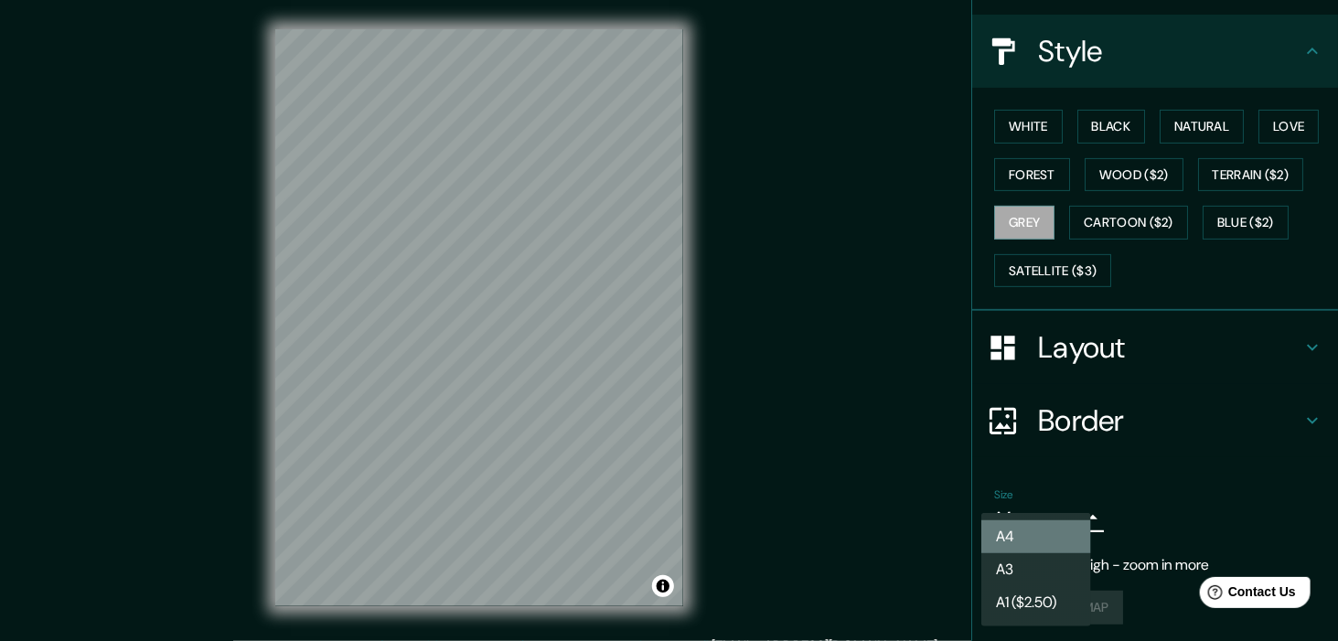
click at [1064, 520] on li "A4" at bounding box center [1036, 536] width 110 height 33
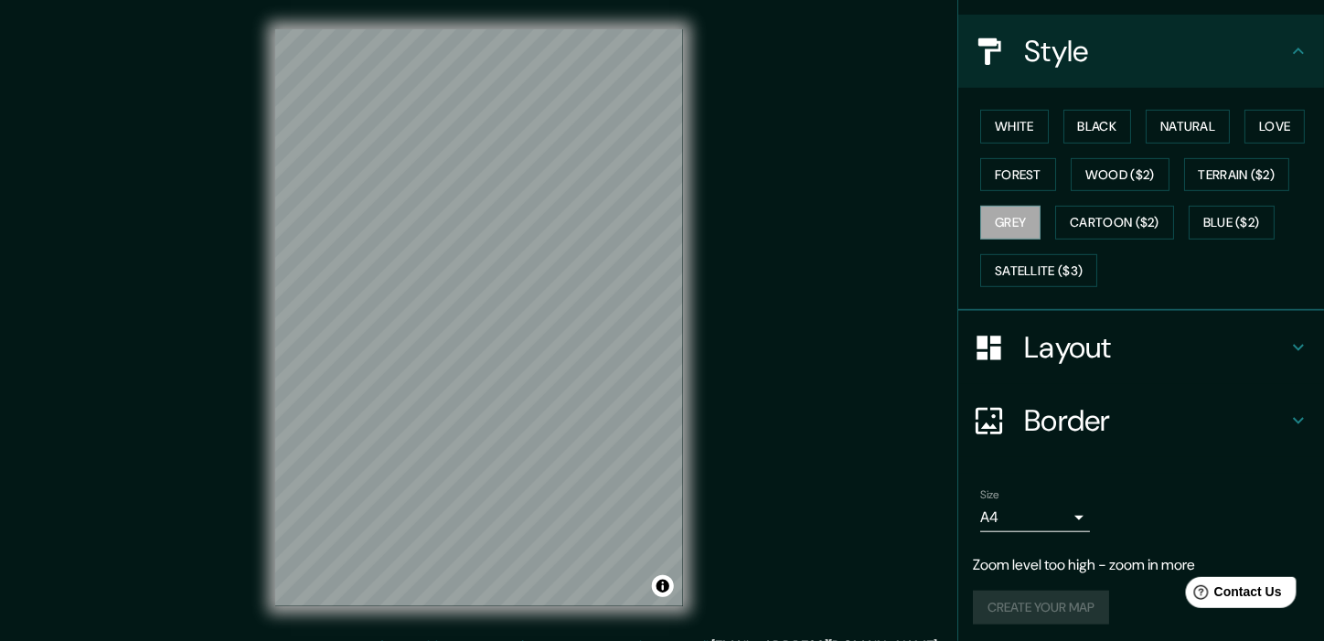
click at [1044, 564] on p "Zoom level too high - zoom in more" at bounding box center [1141, 565] width 337 height 22
click at [1031, 605] on div "Create your map" at bounding box center [1141, 608] width 337 height 34
click at [1220, 220] on button "Blue ($2)" at bounding box center [1232, 223] width 86 height 34
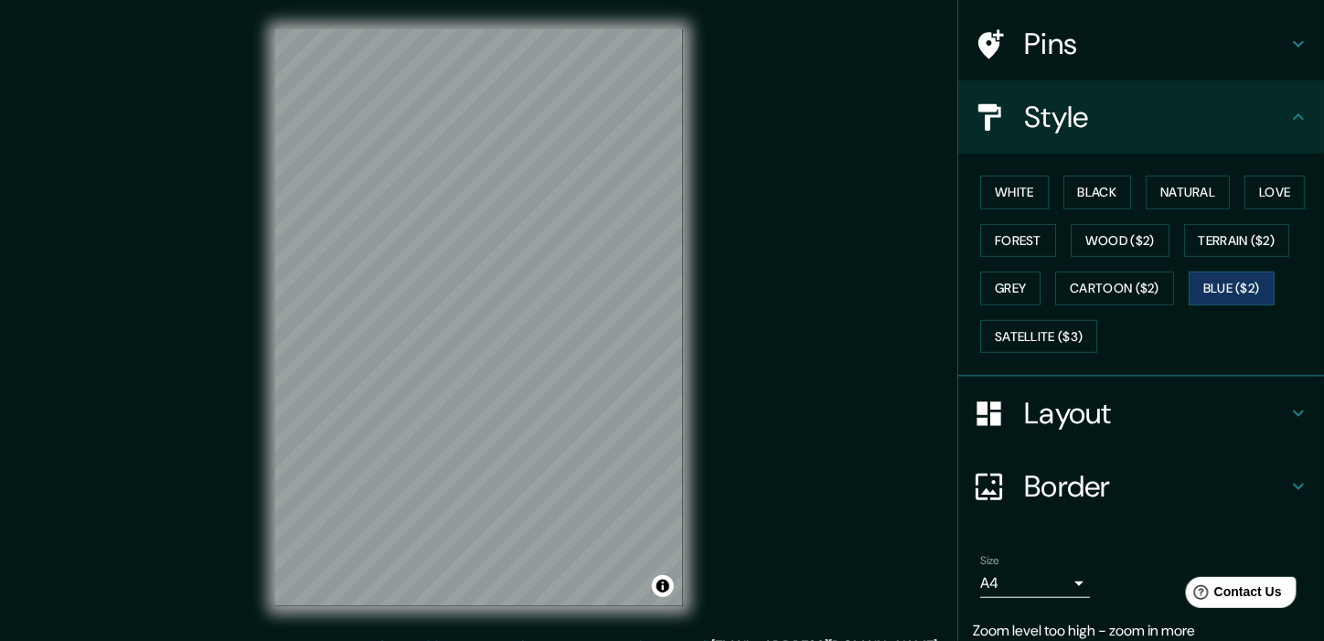
scroll to position [0, 0]
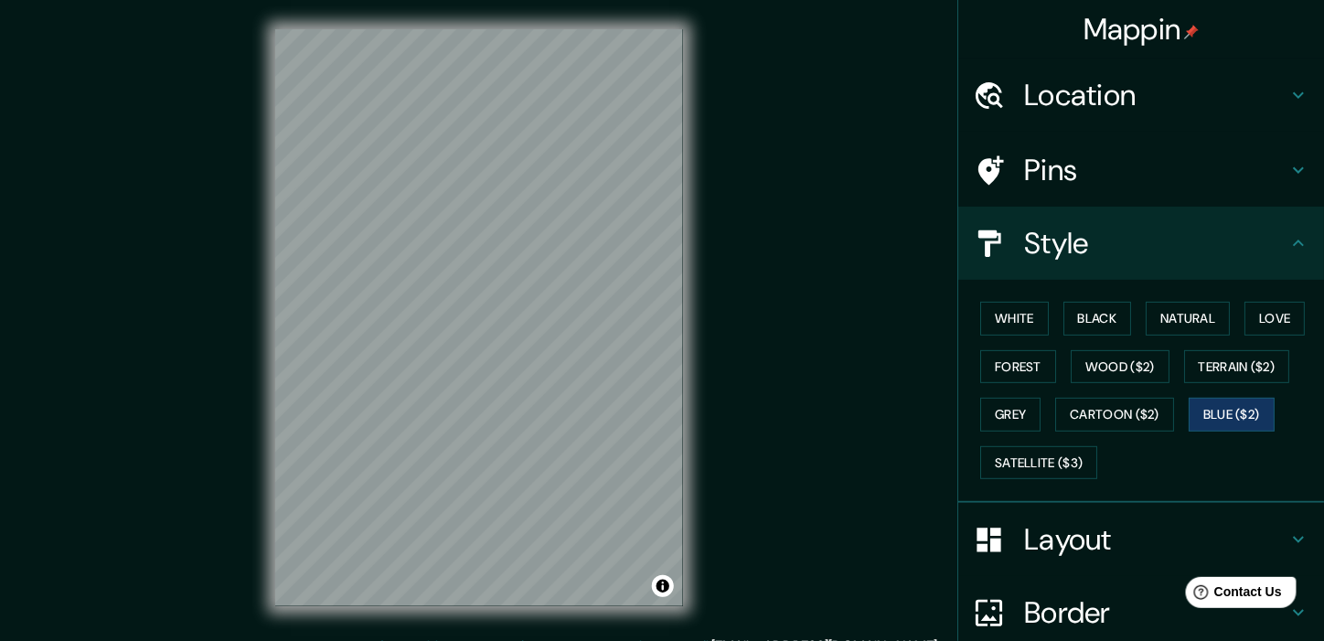
click at [1114, 92] on h4 "Location" at bounding box center [1155, 95] width 263 height 37
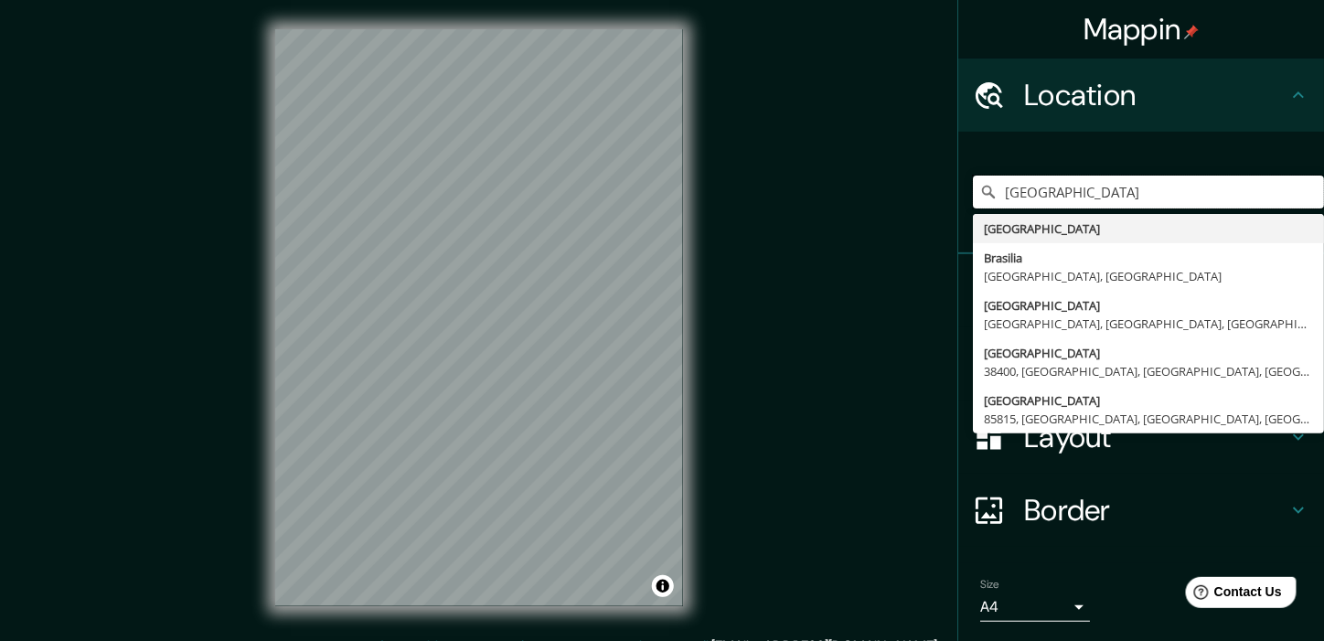
drag, startPoint x: 1036, startPoint y: 191, endPoint x: 878, endPoint y: 200, distance: 158.5
click at [878, 200] on div "Mappin Location [GEOGRAPHIC_DATA] [GEOGRAPHIC_DATA] [GEOGRAPHIC_DATA] [GEOGRAPH…" at bounding box center [662, 332] width 1324 height 665
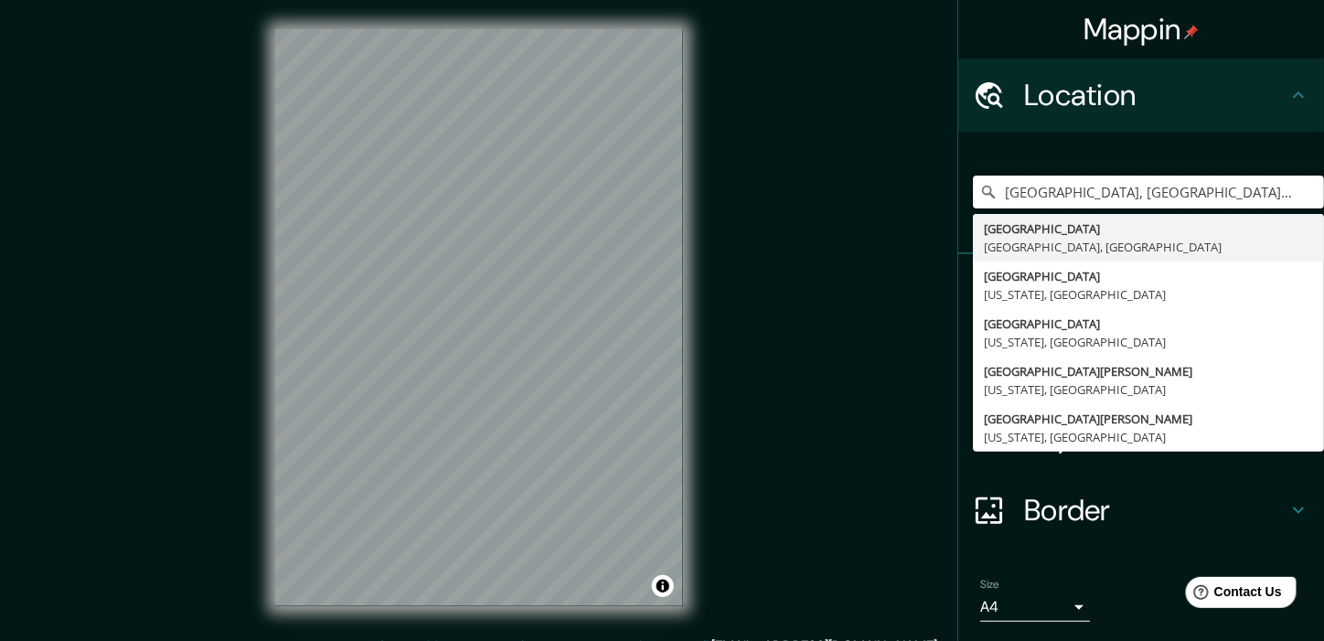
drag, startPoint x: 1150, startPoint y: 190, endPoint x: 916, endPoint y: 213, distance: 234.3
click at [916, 213] on div "Mappin Location [GEOGRAPHIC_DATA], [GEOGRAPHIC_DATA], [GEOGRAPHIC_DATA] [GEOGRA…" at bounding box center [662, 332] width 1324 height 665
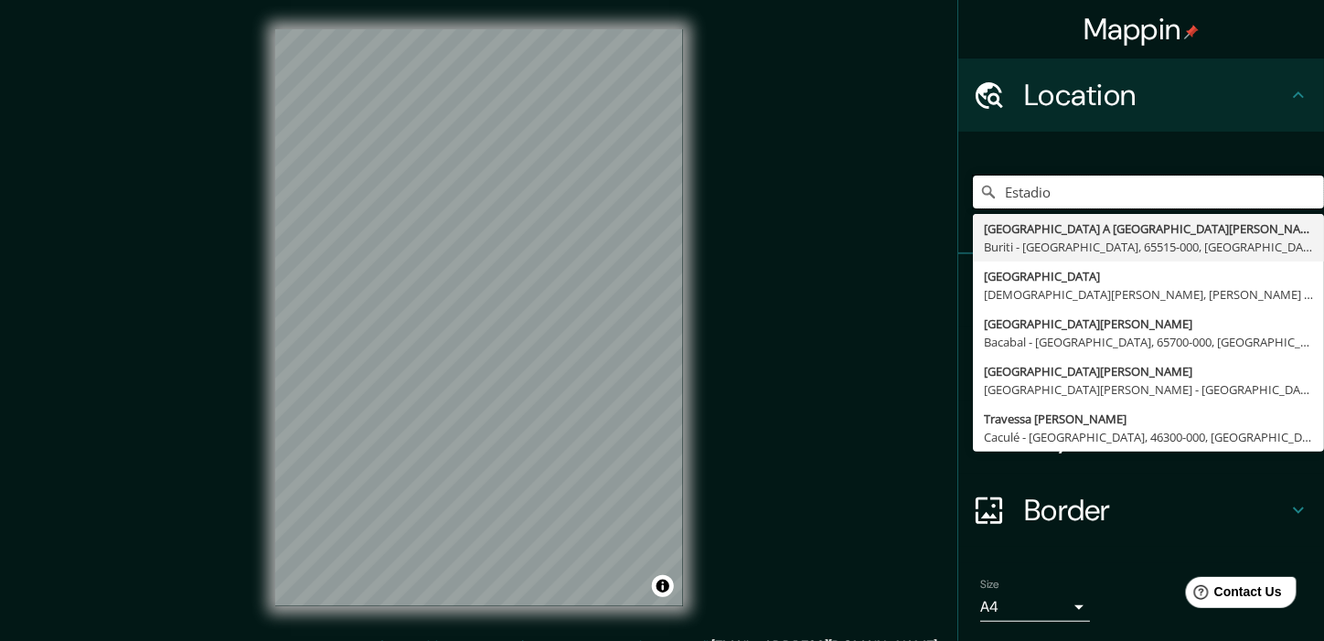
drag, startPoint x: 1033, startPoint y: 194, endPoint x: 872, endPoint y: 201, distance: 162.0
click at [872, 201] on div "Mappin Location [GEOGRAPHIC_DATA] A [GEOGRAPHIC_DATA][PERSON_NAME][GEOGRAPHIC_D…" at bounding box center [662, 332] width 1324 height 665
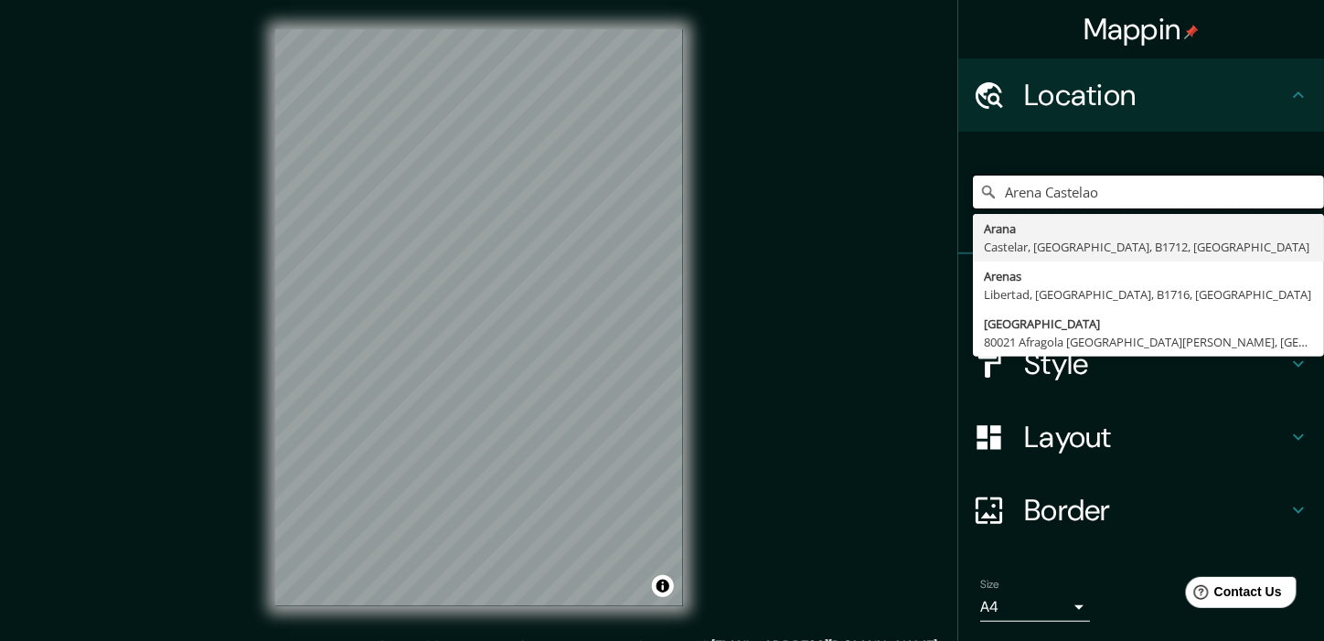
drag, startPoint x: 1096, startPoint y: 184, endPoint x: 784, endPoint y: 238, distance: 316.5
click at [784, 238] on div "Mappin Location [GEOGRAPHIC_DATA] [GEOGRAPHIC_DATA][PERSON_NAME][GEOGRAPHIC_DAT…" at bounding box center [662, 332] width 1324 height 665
paste input "[PERSON_NAME]"
drag, startPoint x: 1106, startPoint y: 198, endPoint x: 744, endPoint y: 212, distance: 361.6
click at [744, 212] on div "Mappin Location [GEOGRAPHIC_DATA] [GEOGRAPHIC_DATA][PERSON_NAME][GEOGRAPHIC_DAT…" at bounding box center [662, 332] width 1324 height 665
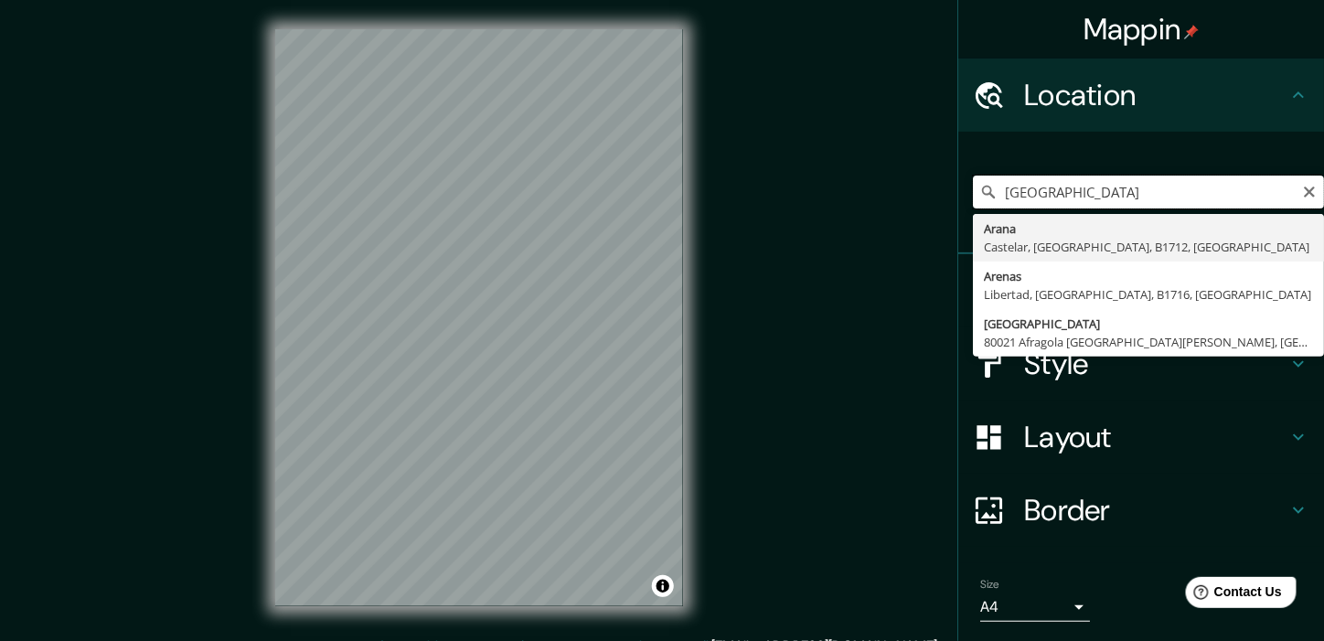
paste input "[PERSON_NAME]"
drag, startPoint x: 1080, startPoint y: 185, endPoint x: 865, endPoint y: 213, distance: 216.8
click at [865, 213] on div "Mappin [GEOGRAPHIC_DATA] [GEOGRAPHIC_DATA][PERSON_NAME][GEOGRAPHIC_DATA], [GEOG…" at bounding box center [662, 332] width 1324 height 665
paste input "v. [PERSON_NAME][STREET_ADDRESS]"
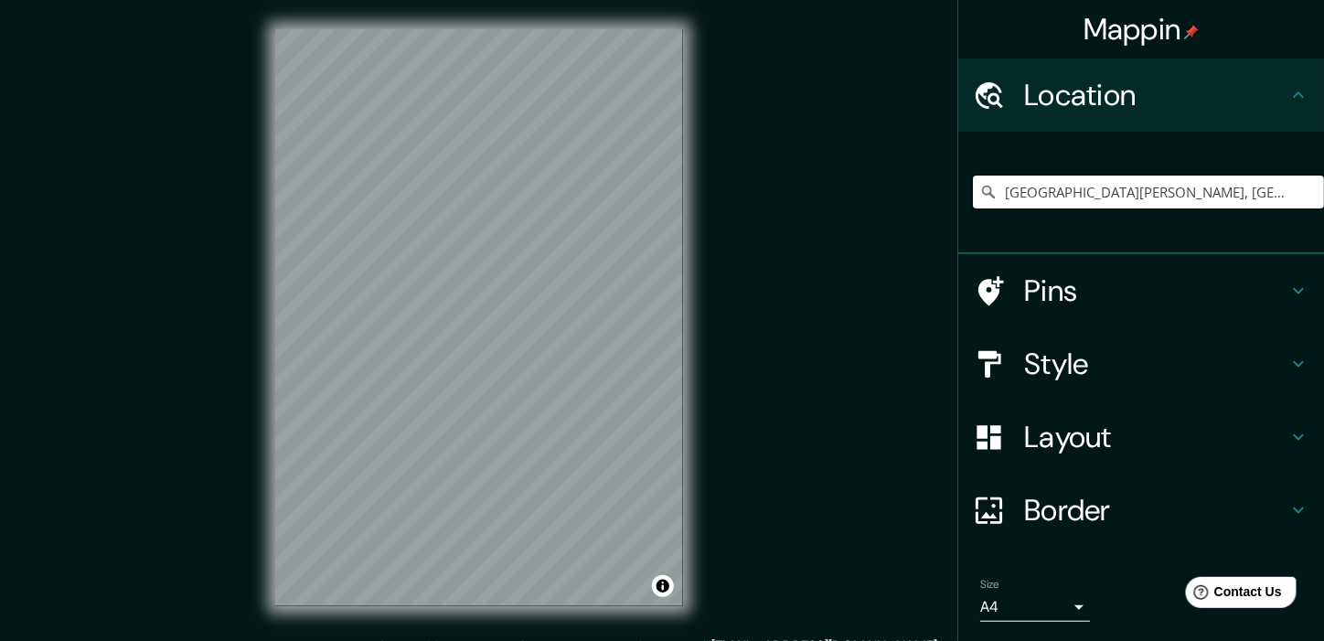
type input "[GEOGRAPHIC_DATA][PERSON_NAME], [GEOGRAPHIC_DATA], [GEOGRAPHIC_DATA] - [GEOGRAP…"
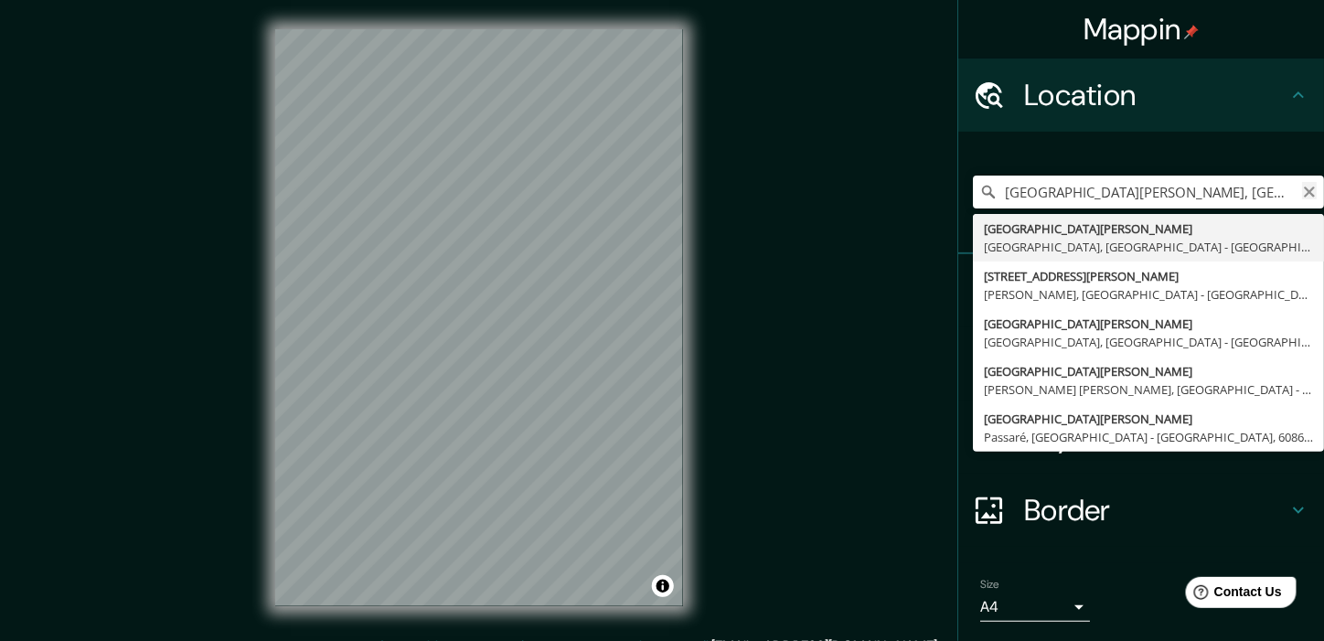
click at [1304, 191] on icon "Clear" at bounding box center [1309, 192] width 11 height 11
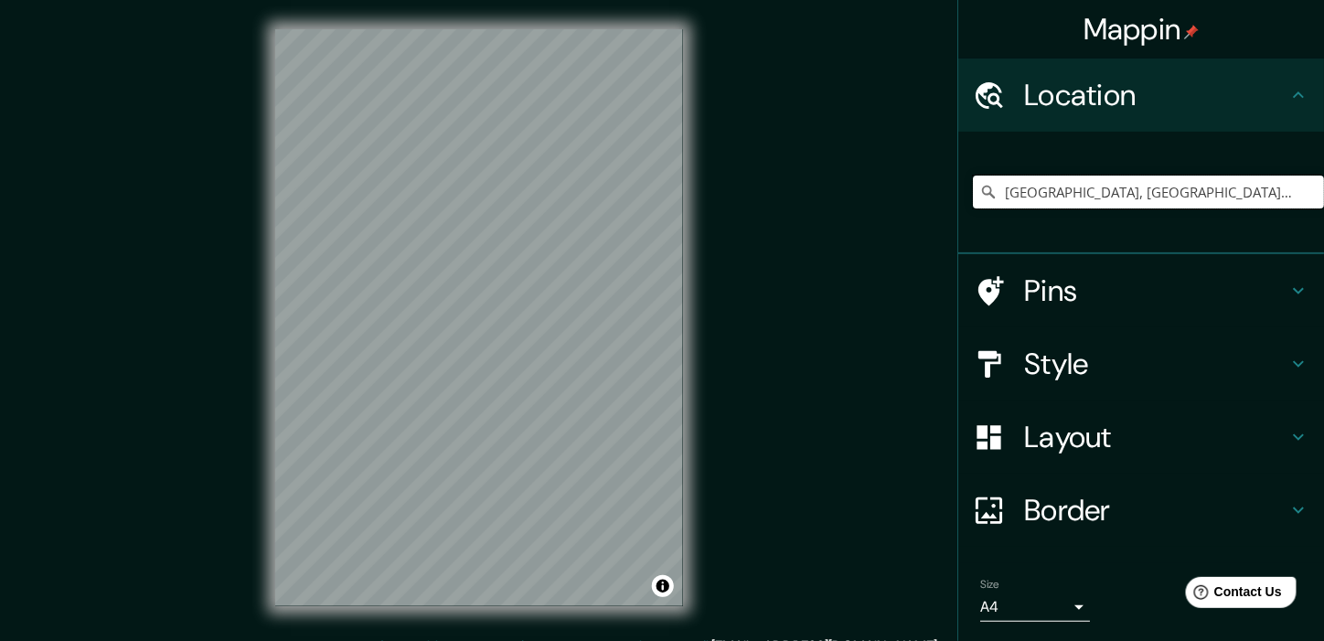
drag, startPoint x: 1209, startPoint y: 193, endPoint x: 905, endPoint y: 187, distance: 303.7
click at [905, 187] on div "Mappin Location [GEOGRAPHIC_DATA], [GEOGRAPHIC_DATA], [GEOGRAPHIC_DATA] Pins St…" at bounding box center [662, 332] width 1324 height 665
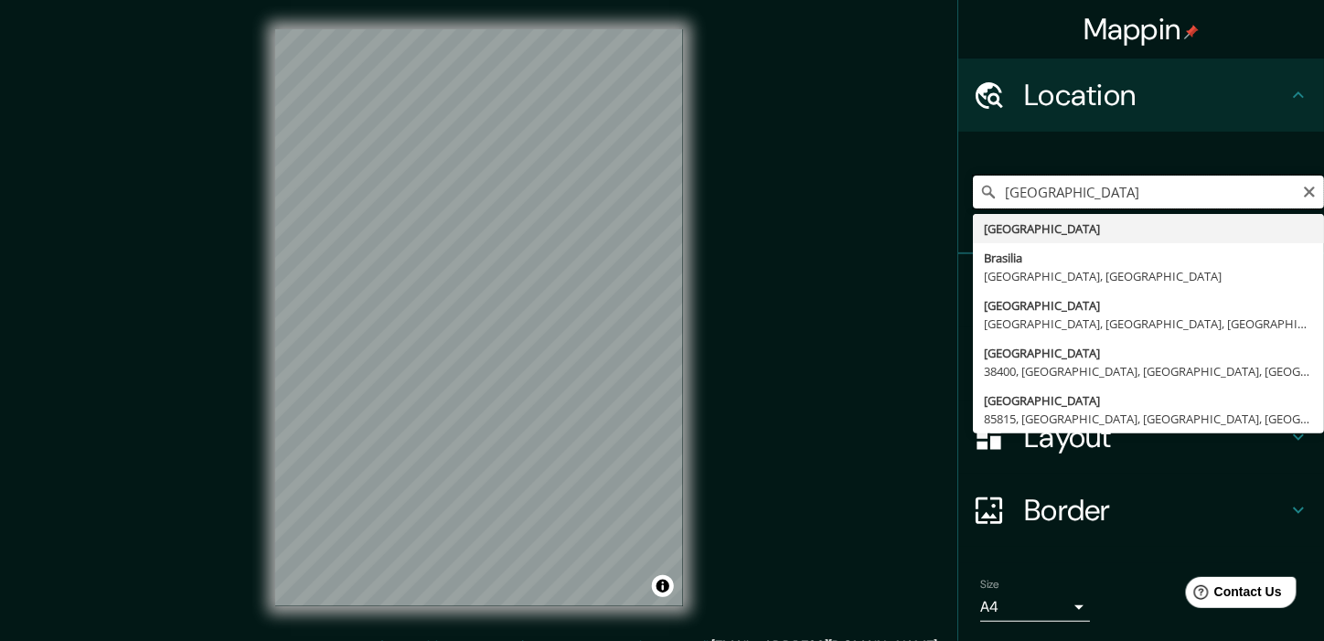
type input "[GEOGRAPHIC_DATA]"
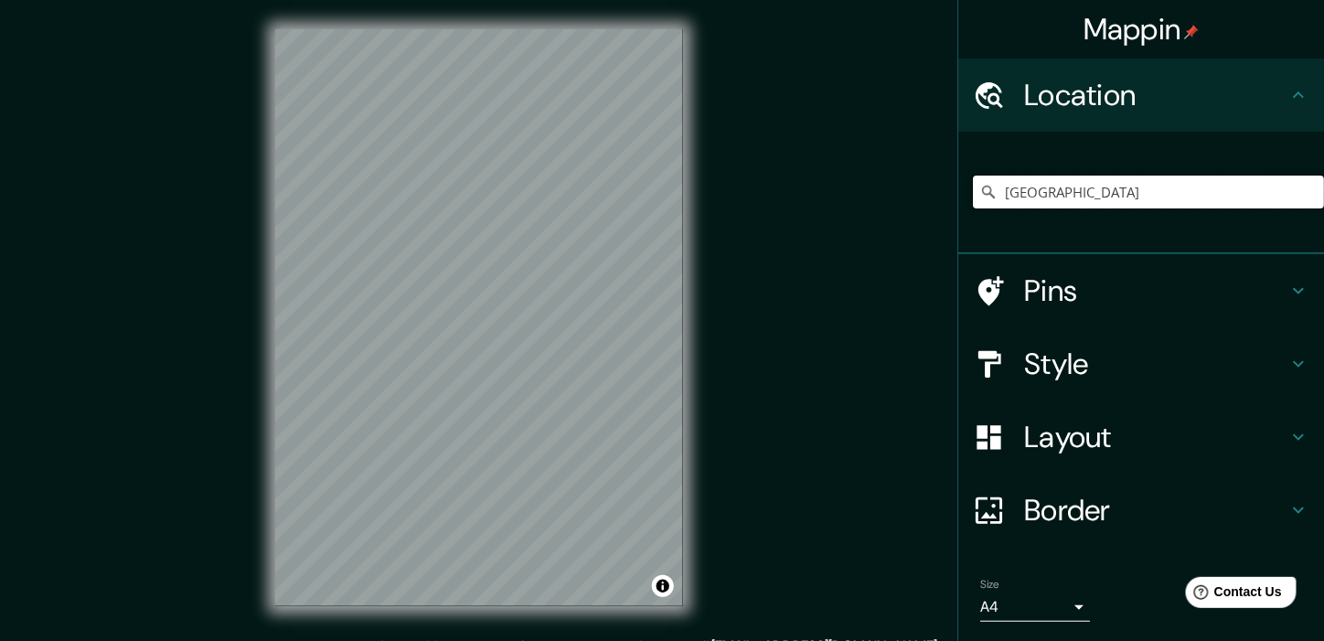
drag, startPoint x: 1044, startPoint y: 193, endPoint x: 949, endPoint y: 193, distance: 94.2
click at [958, 193] on div "[GEOGRAPHIC_DATA]" at bounding box center [1141, 193] width 366 height 123
